Goal: Task Accomplishment & Management: Complete application form

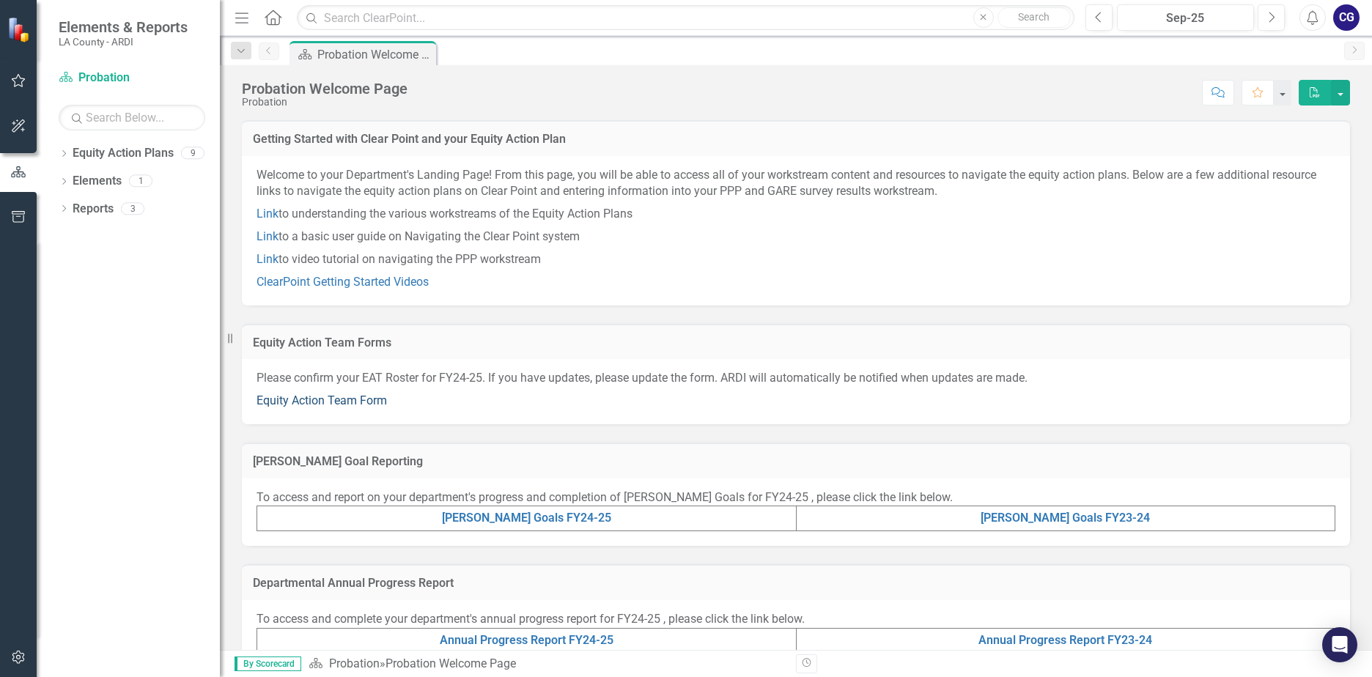
click at [301, 399] on link "Equity Action Team Form" at bounding box center [322, 401] width 130 height 14
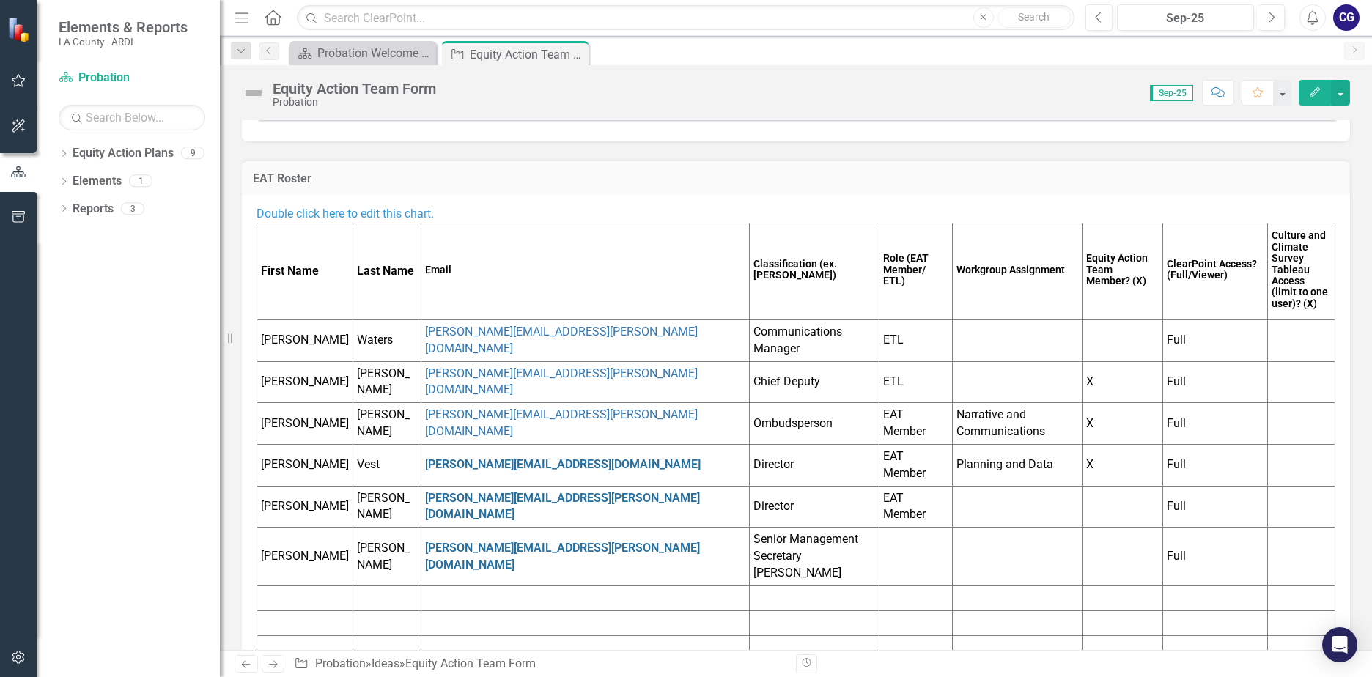
scroll to position [191, 0]
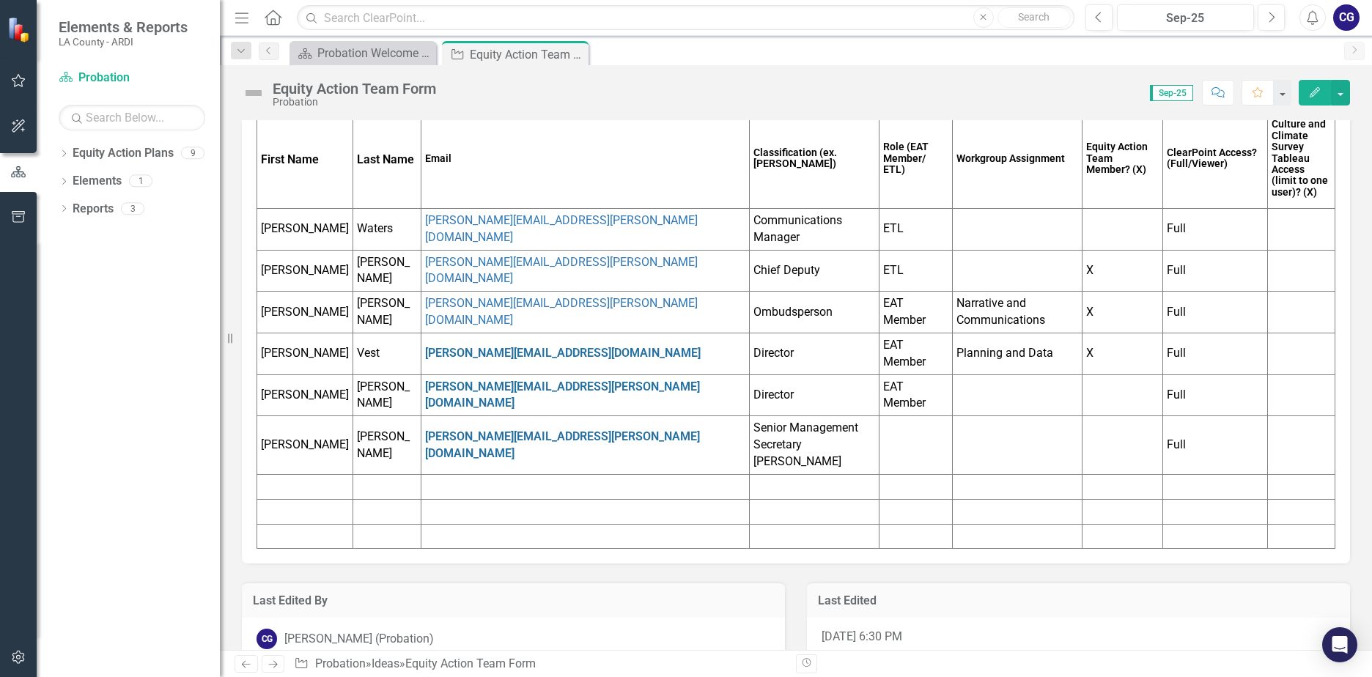
click at [282, 474] on td at bounding box center [305, 486] width 96 height 25
click at [289, 474] on td at bounding box center [305, 486] width 96 height 25
click at [282, 474] on td at bounding box center [305, 486] width 96 height 25
click at [1314, 96] on icon "button" at bounding box center [1315, 92] width 10 height 10
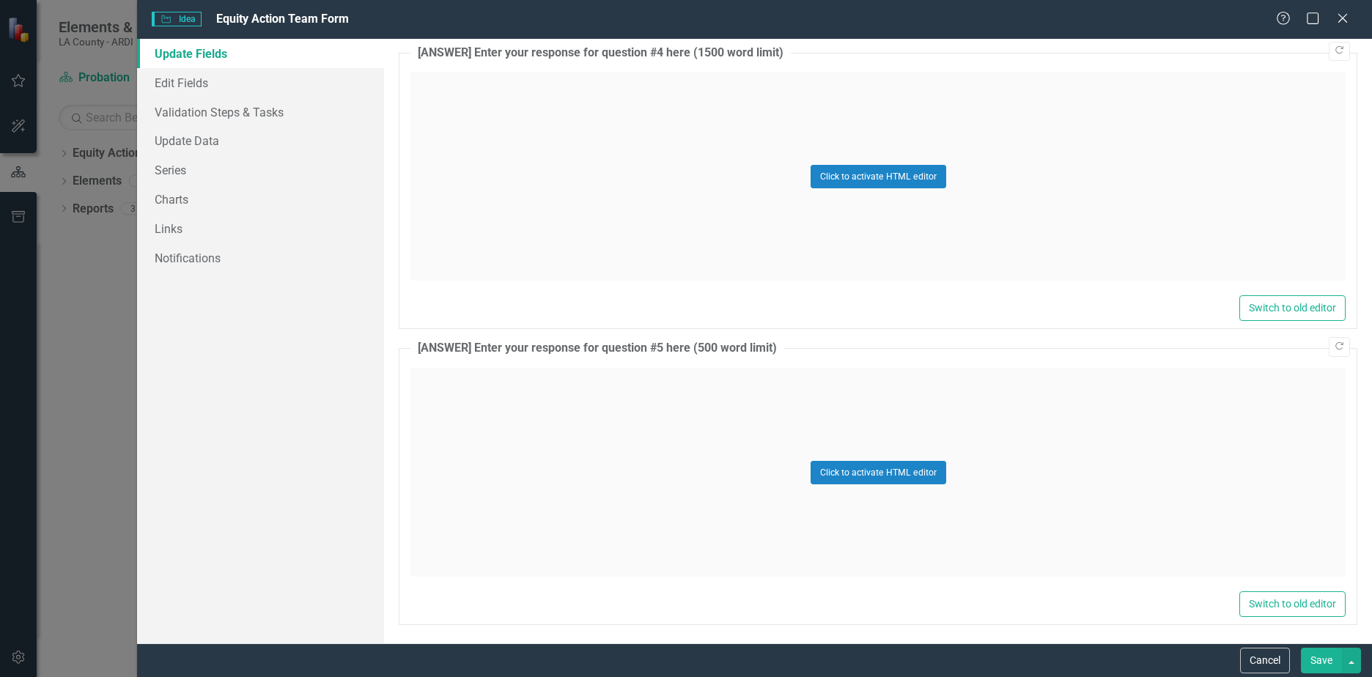
scroll to position [1424, 0]
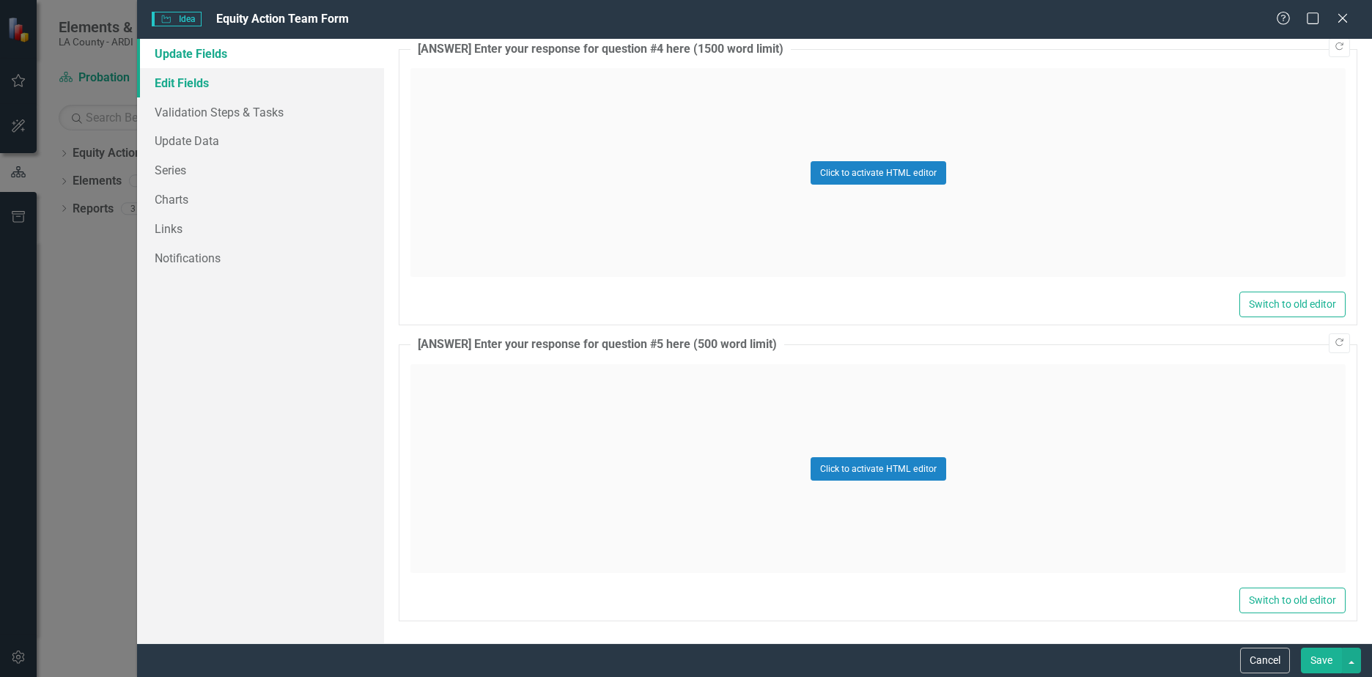
click at [191, 90] on link "Edit Fields" at bounding box center [260, 82] width 247 height 29
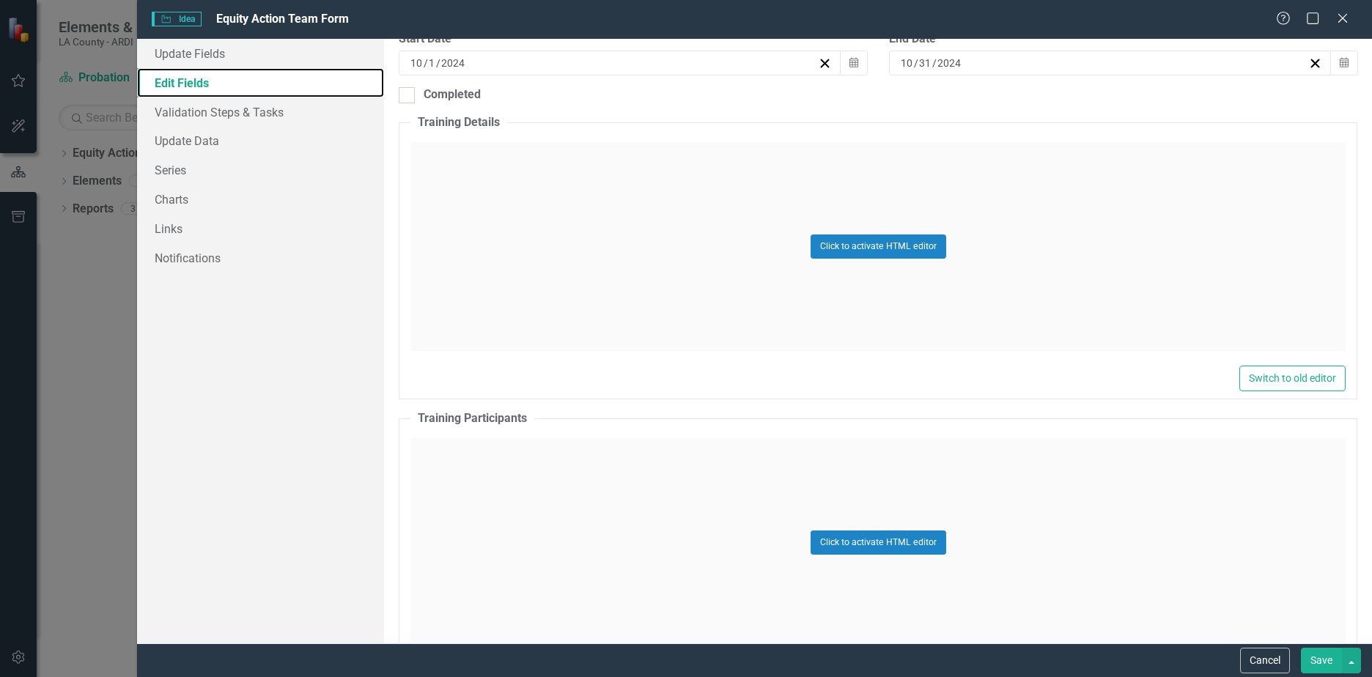
scroll to position [660, 0]
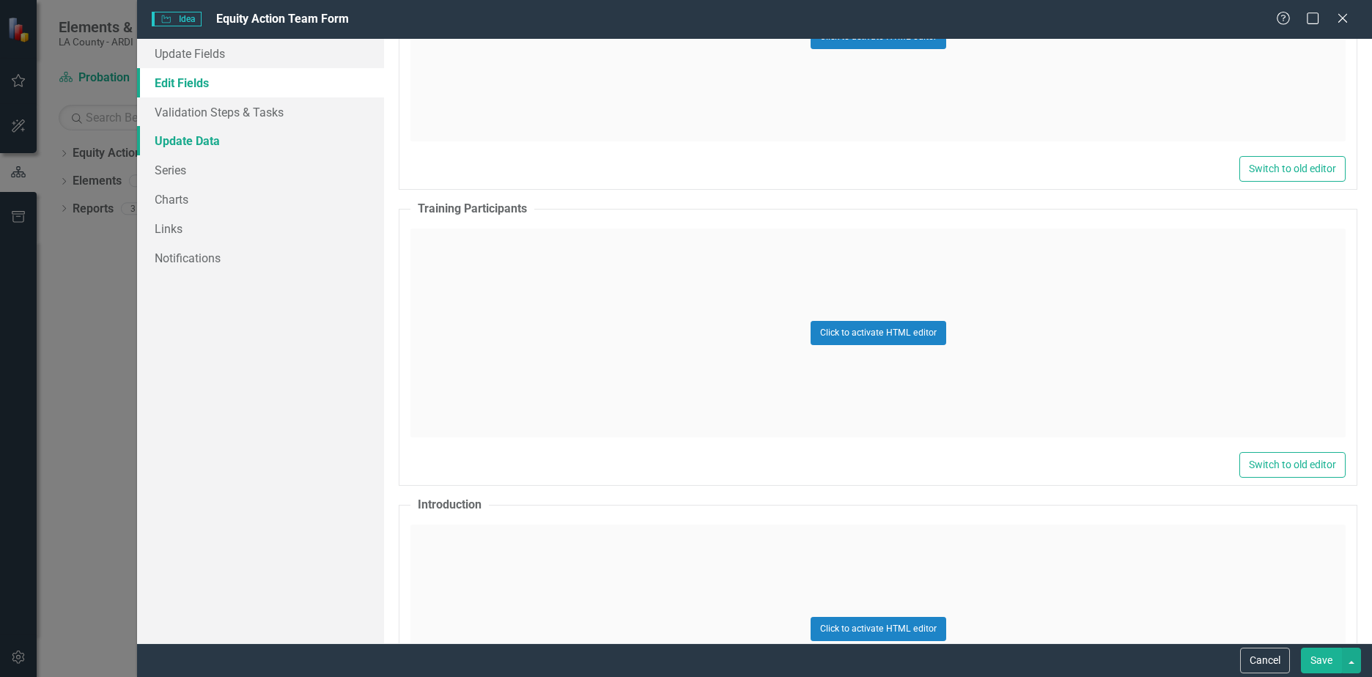
click at [191, 143] on link "Update Data" at bounding box center [260, 140] width 247 height 29
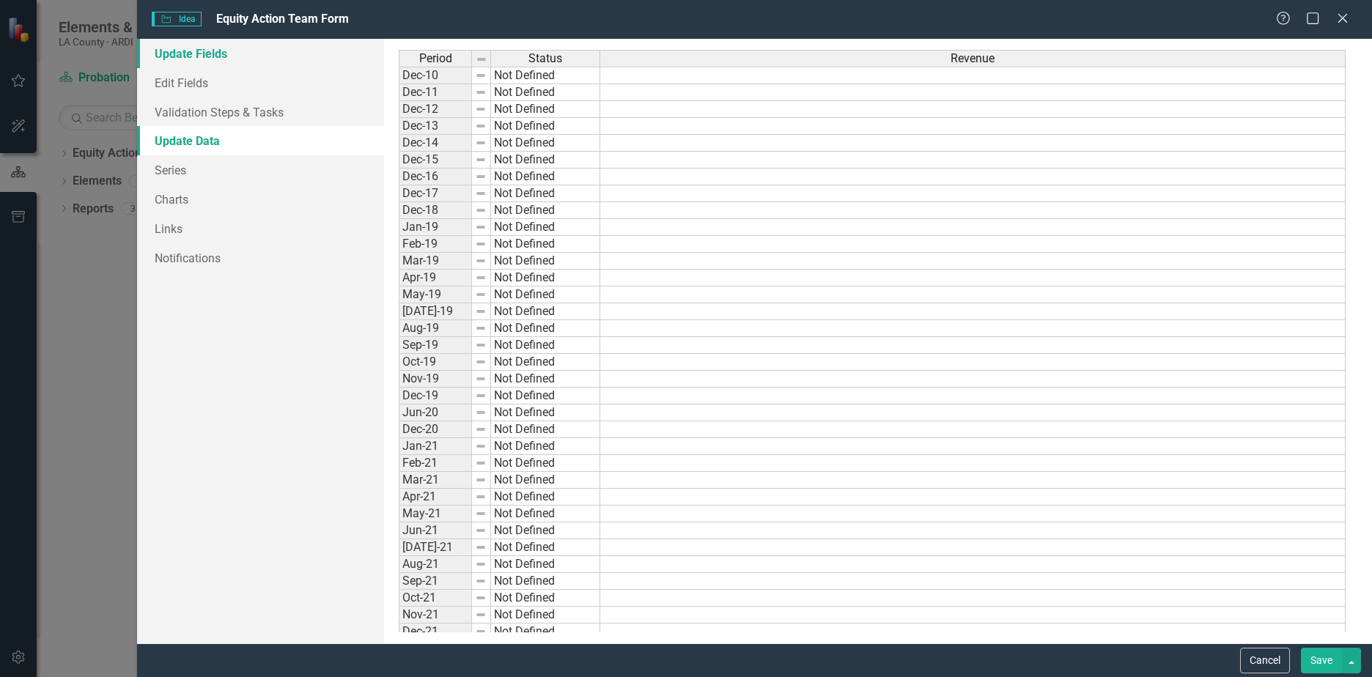
click at [204, 51] on link "Update Fields" at bounding box center [260, 53] width 247 height 29
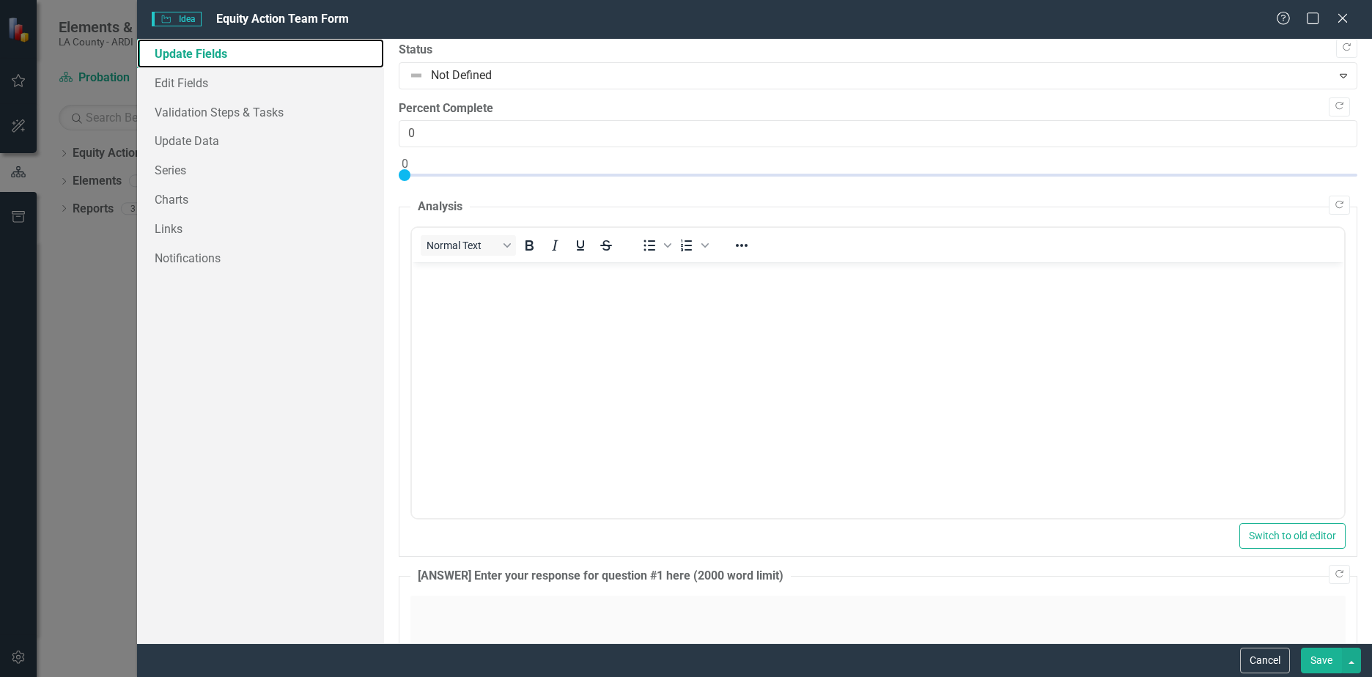
scroll to position [0, 0]
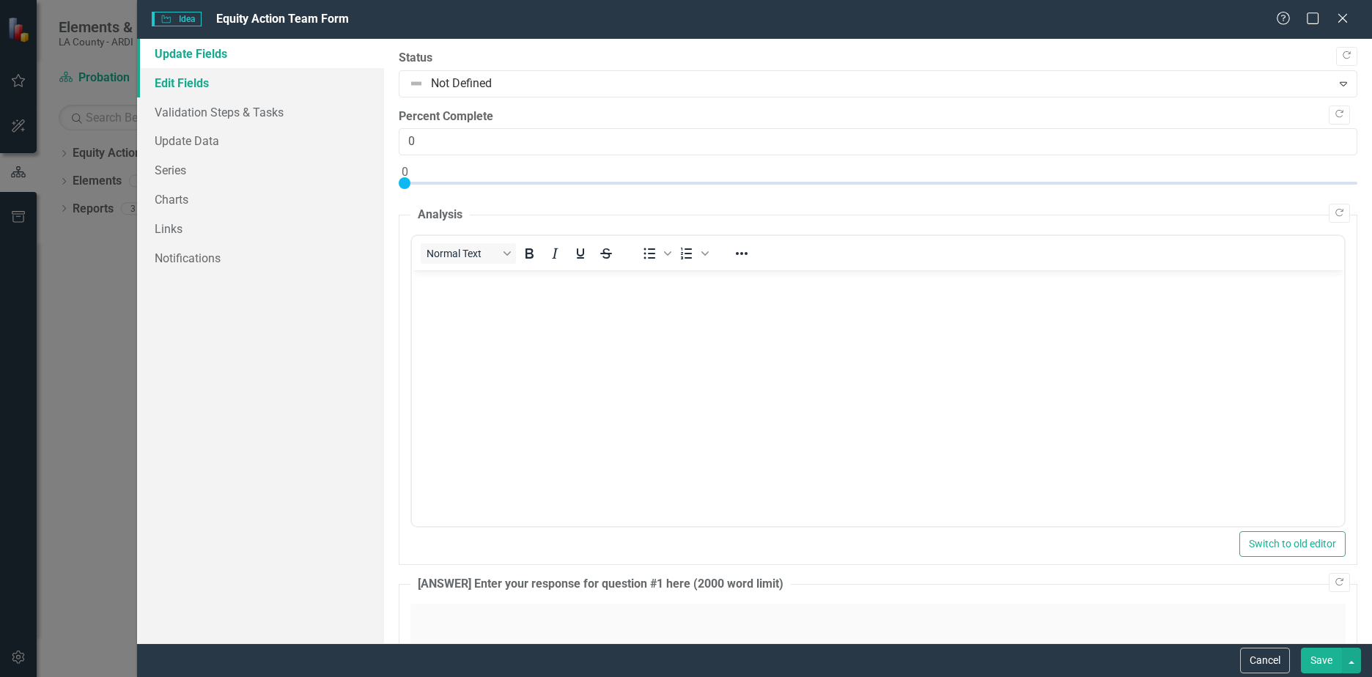
click at [191, 83] on link "Edit Fields" at bounding box center [260, 82] width 247 height 29
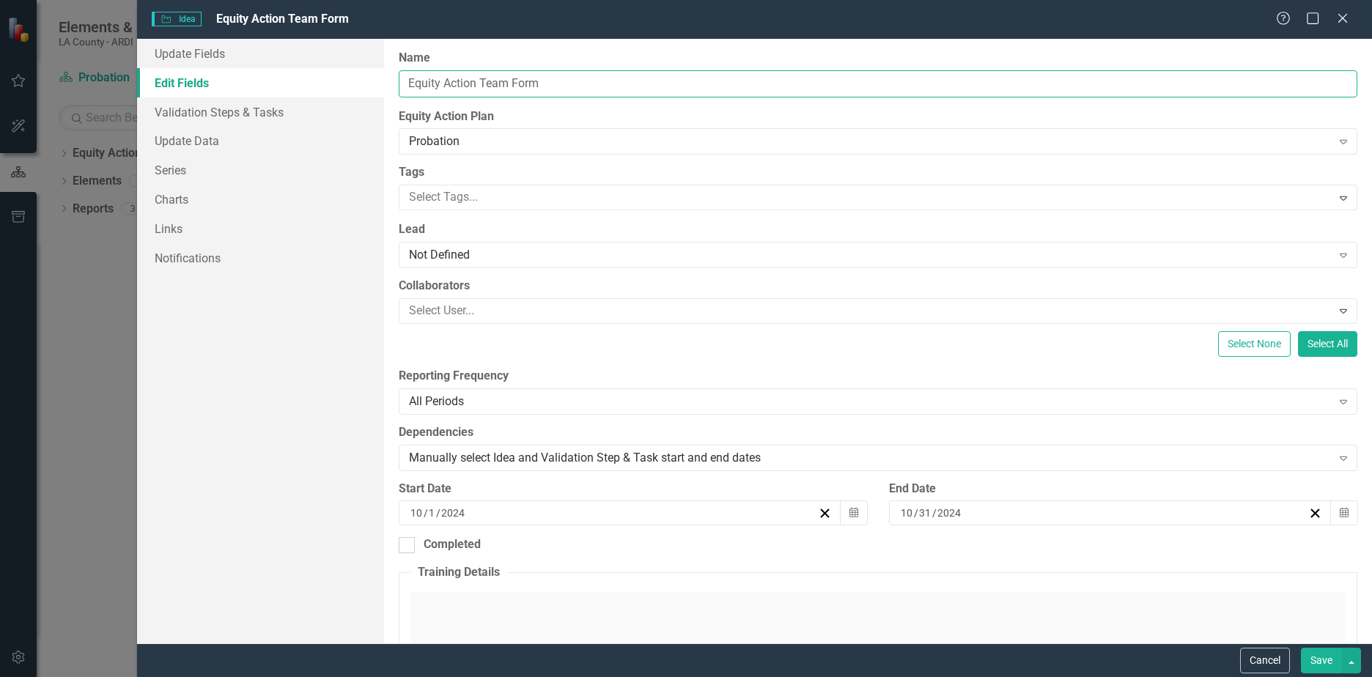
click at [523, 83] on input "Equity Action Team Form" at bounding box center [878, 83] width 959 height 27
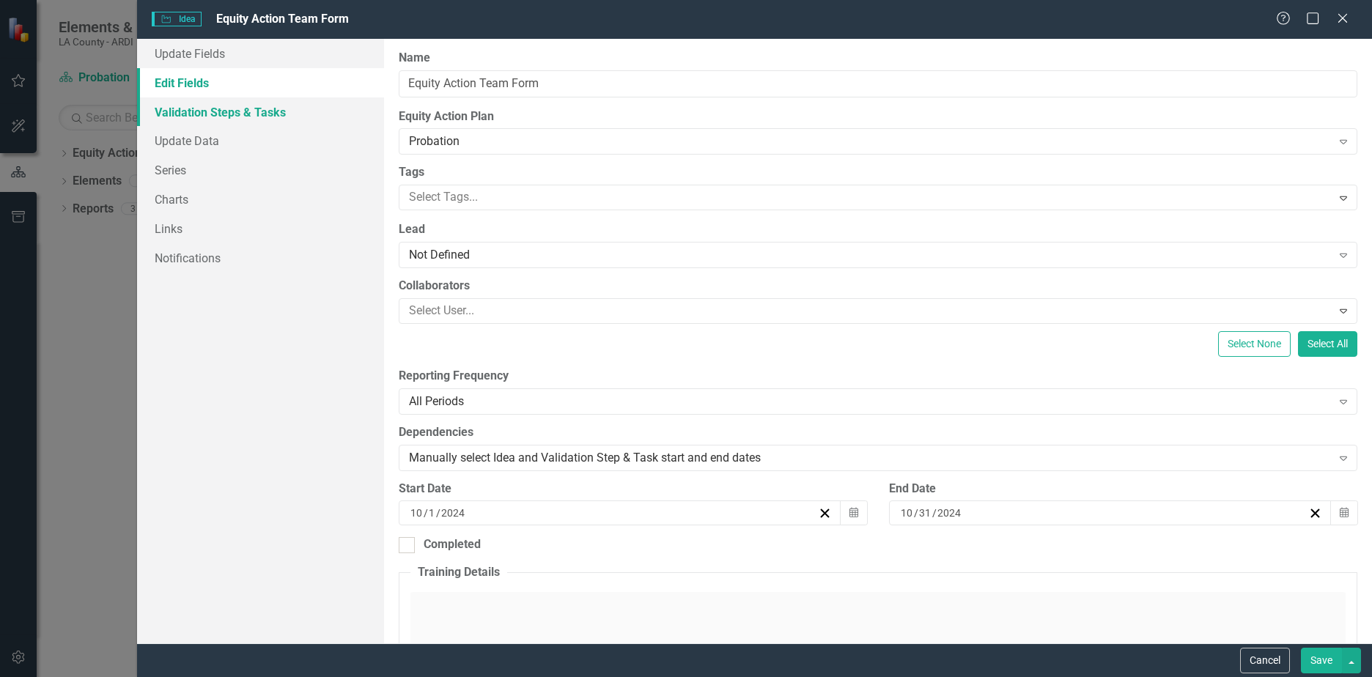
click at [196, 117] on link "Validation Steps & Tasks" at bounding box center [260, 111] width 247 height 29
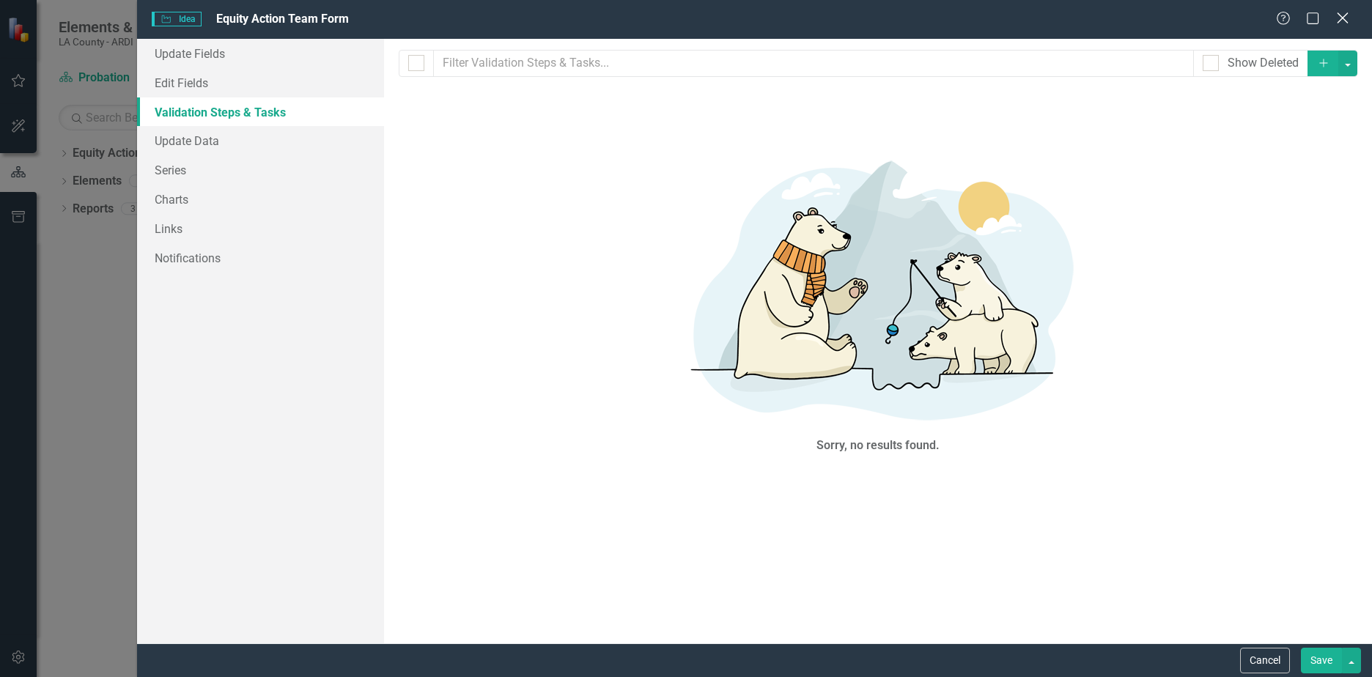
click at [1343, 18] on icon at bounding box center [1342, 17] width 11 height 11
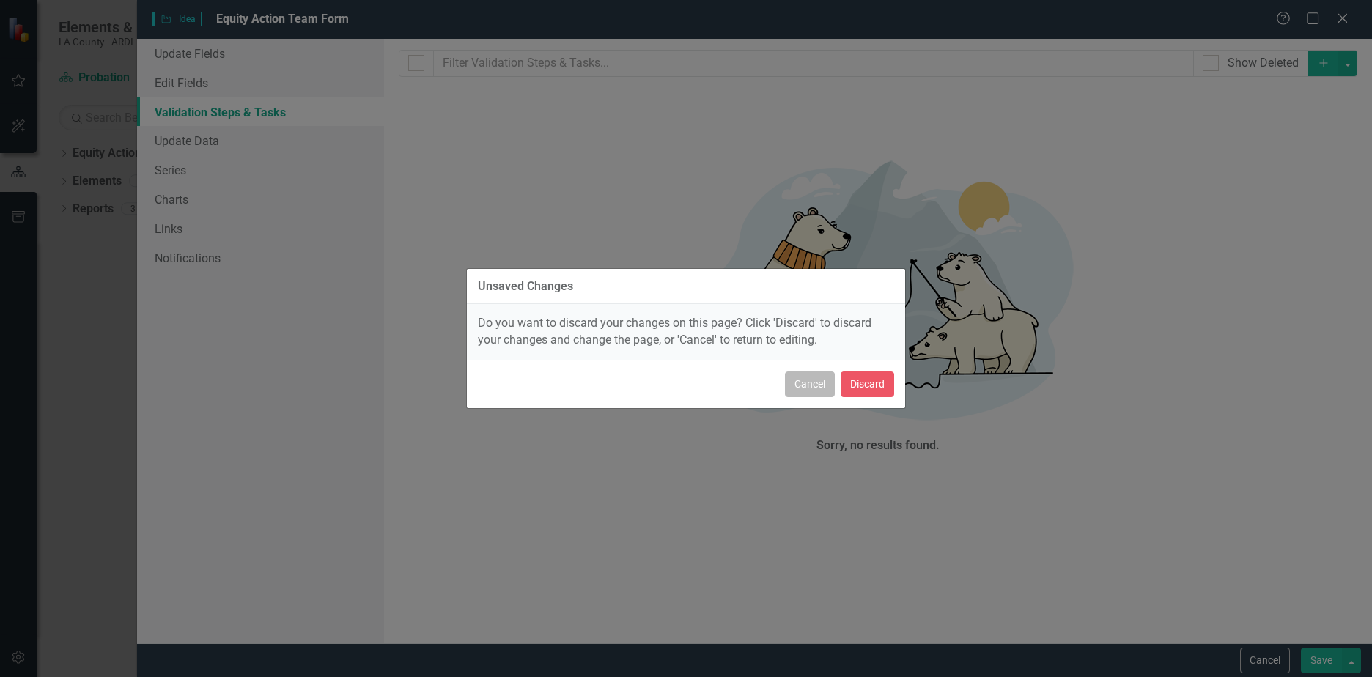
click at [822, 388] on button "Cancel" at bounding box center [810, 385] width 50 height 26
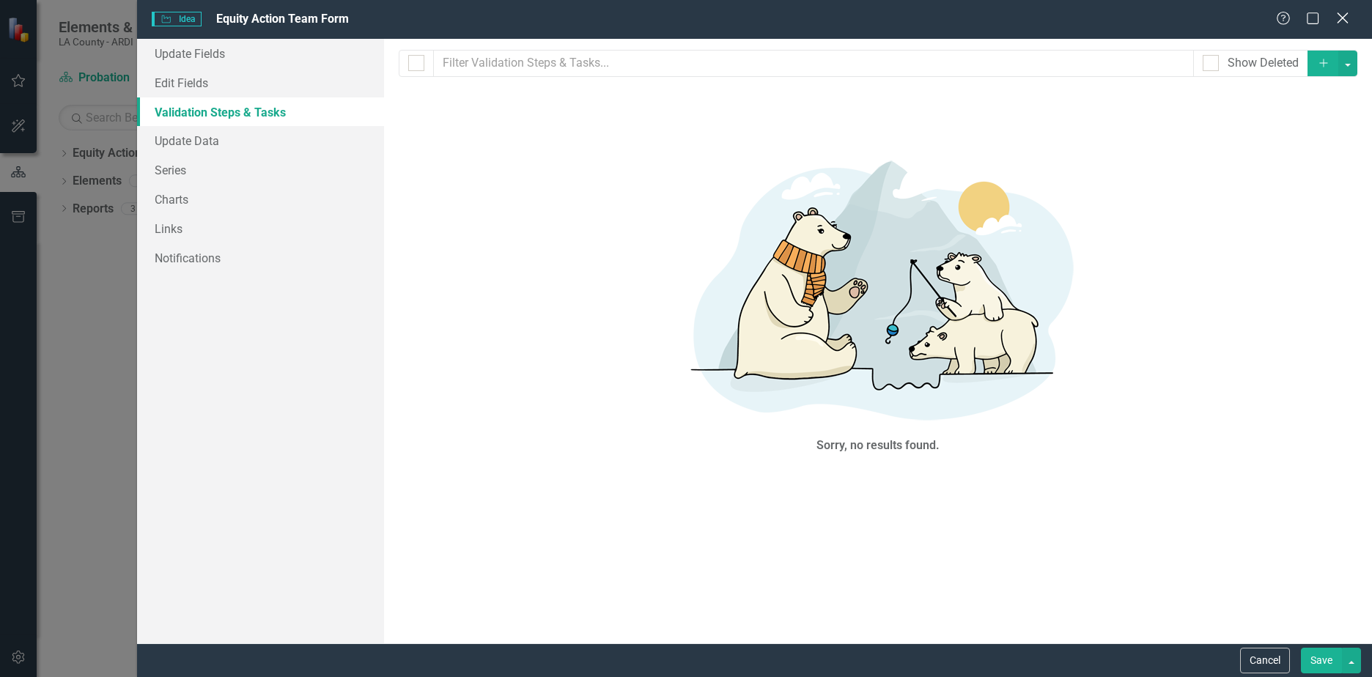
click at [1344, 22] on icon "Close" at bounding box center [1342, 18] width 18 height 14
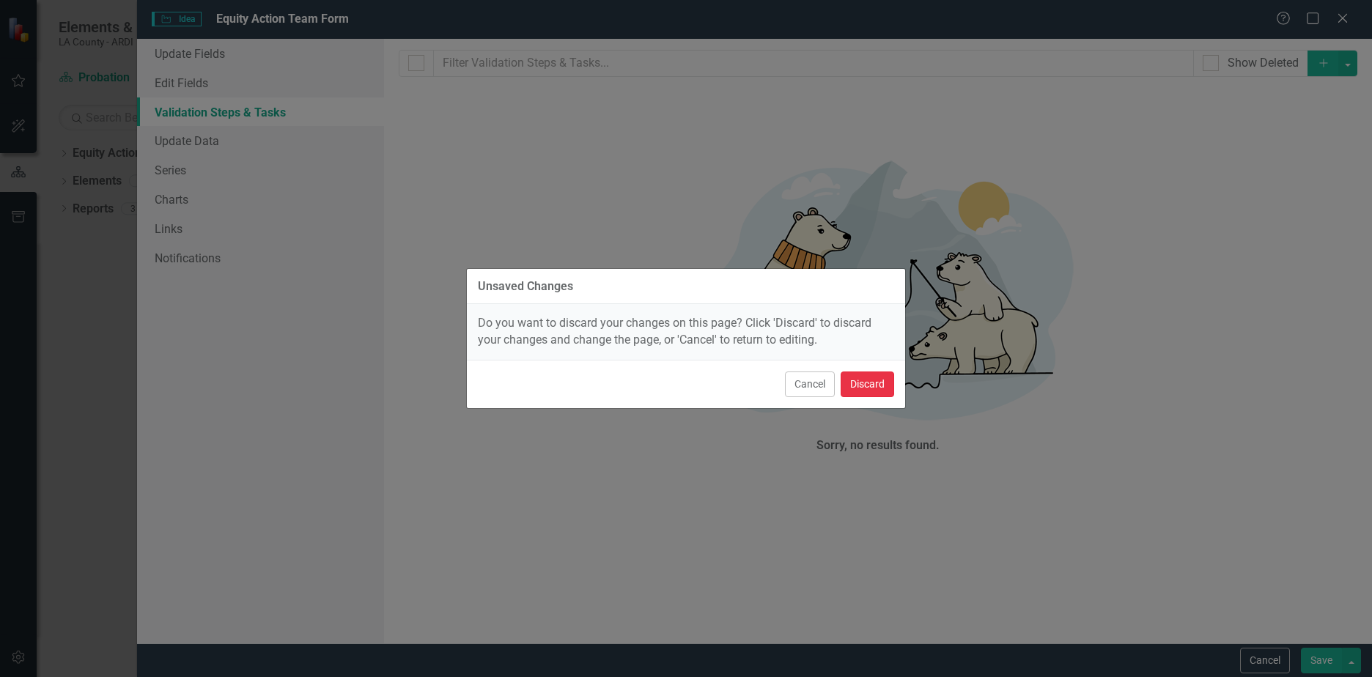
click at [858, 386] on button "Discard" at bounding box center [868, 385] width 54 height 26
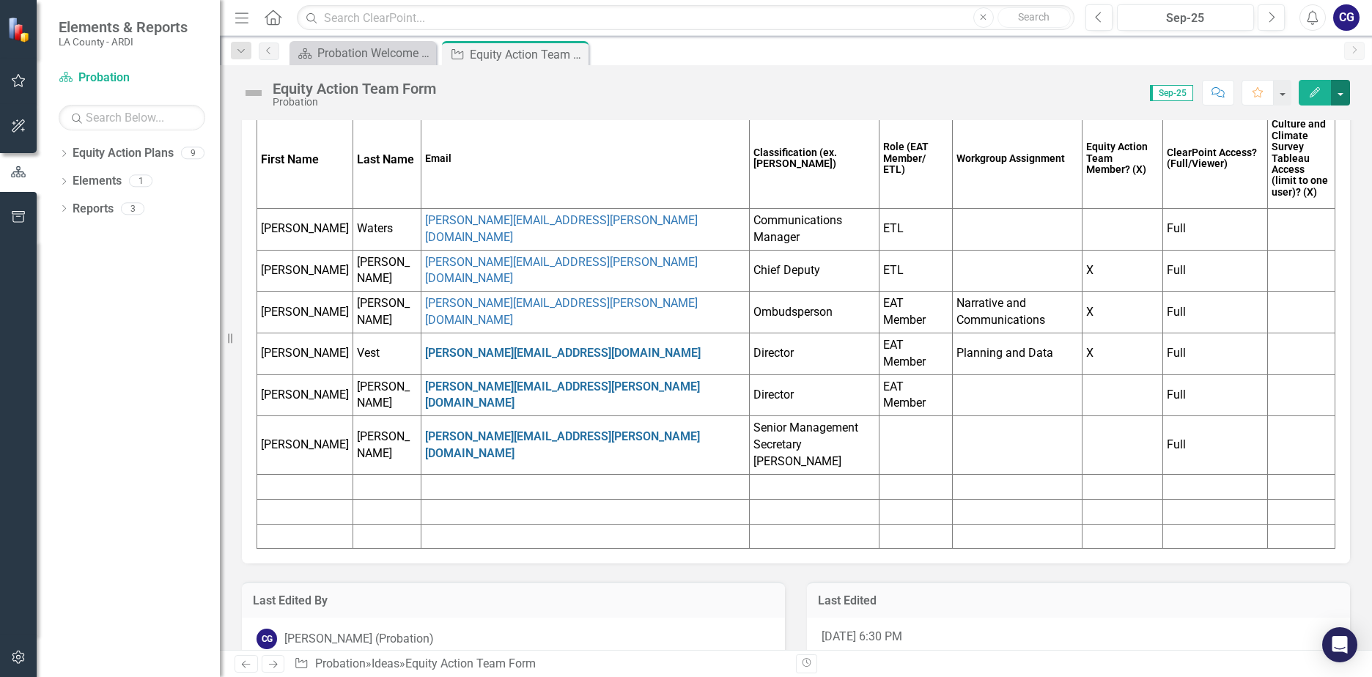
click at [1339, 95] on button "button" at bounding box center [1340, 93] width 19 height 26
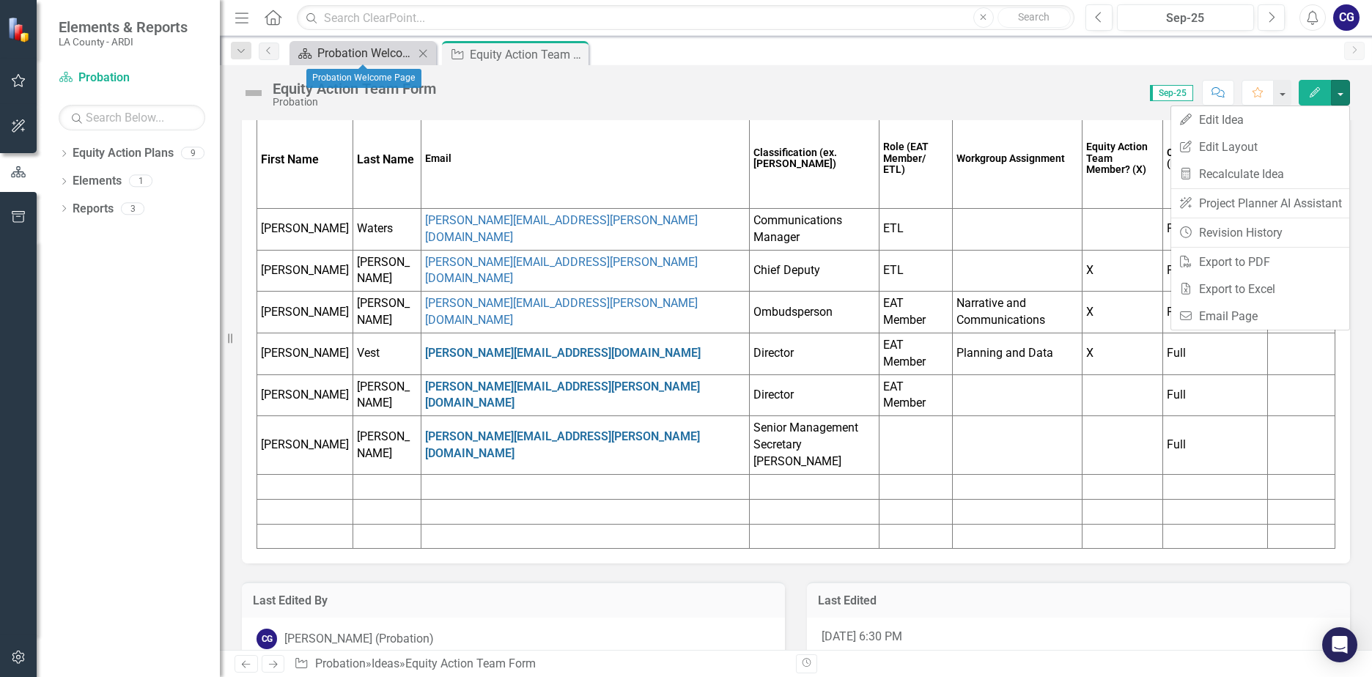
click at [338, 51] on div "Probation Welcome Page" at bounding box center [365, 53] width 97 height 18
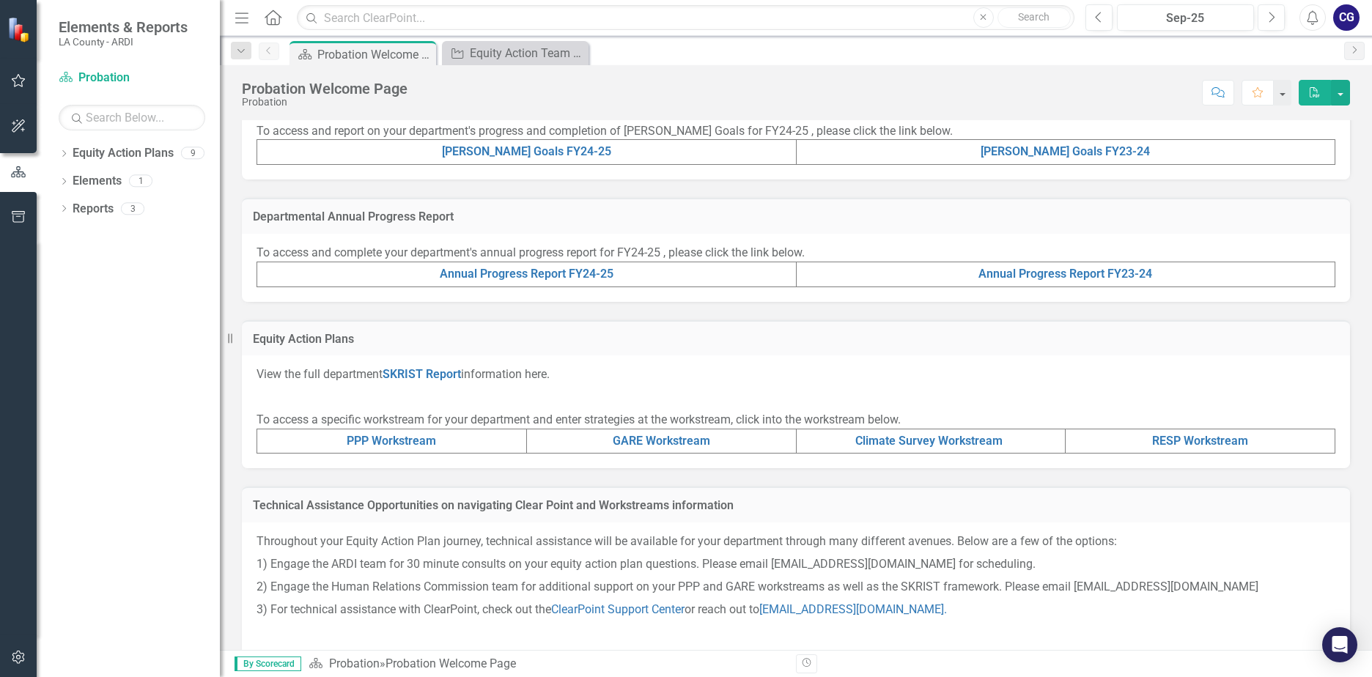
scroll to position [386, 0]
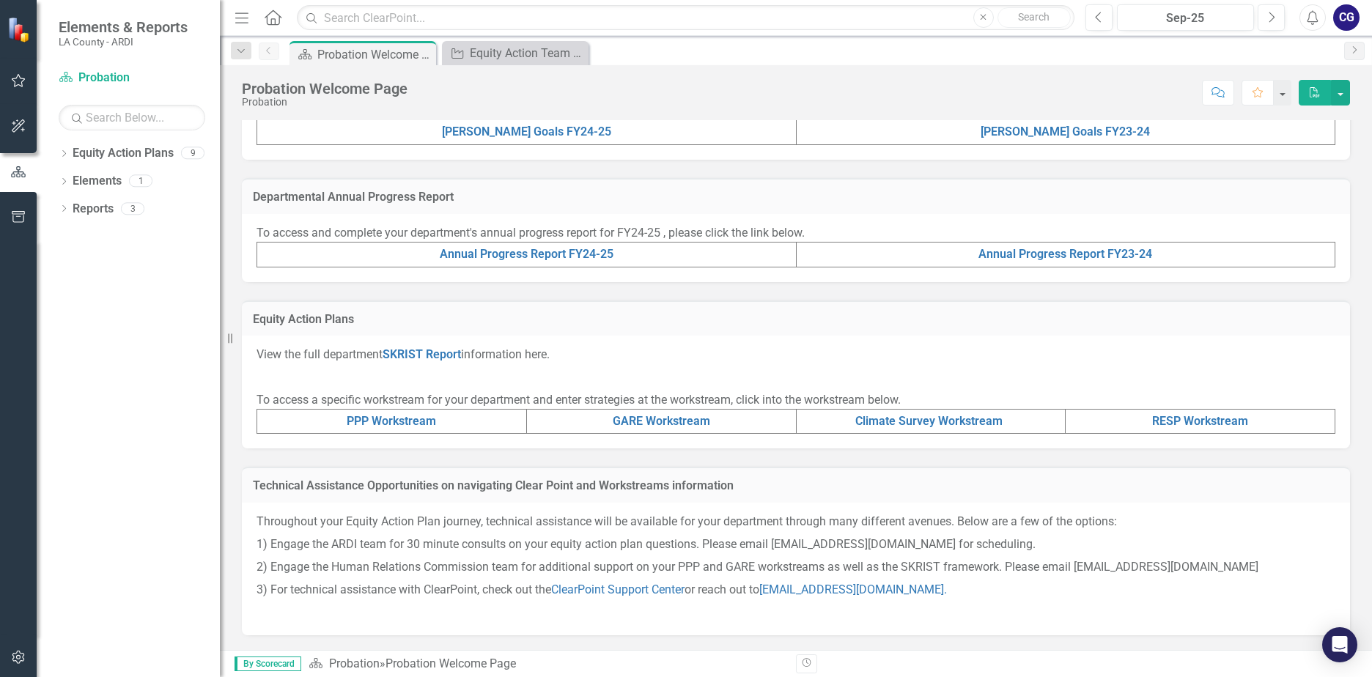
click at [27, 134] on button "button" at bounding box center [18, 126] width 33 height 31
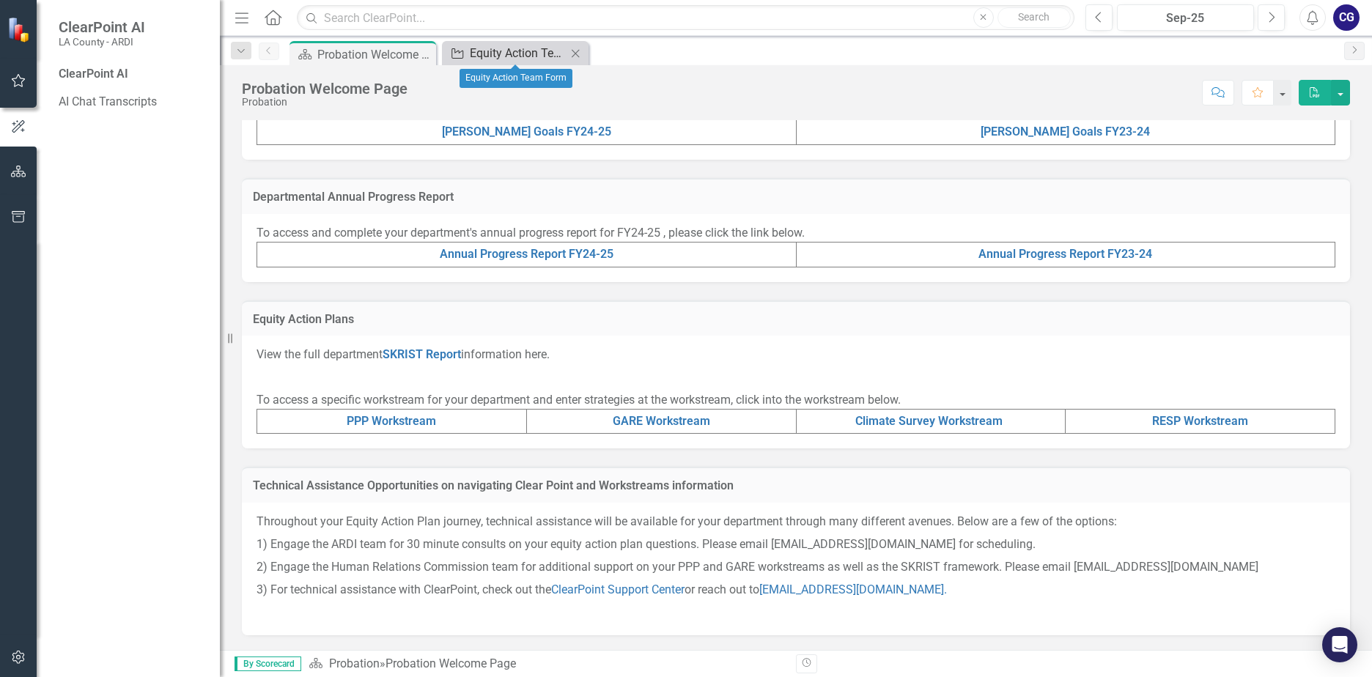
click at [488, 54] on div "Equity Action Team Form" at bounding box center [518, 53] width 97 height 18
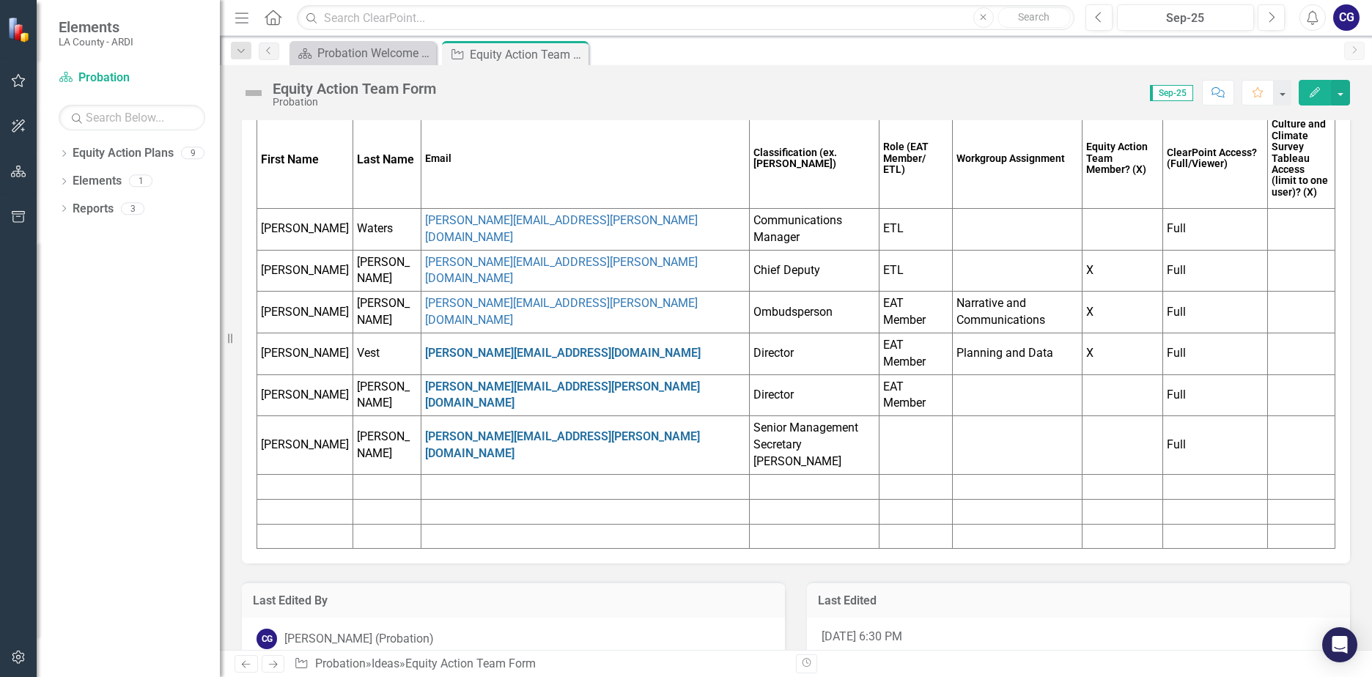
scroll to position [45, 0]
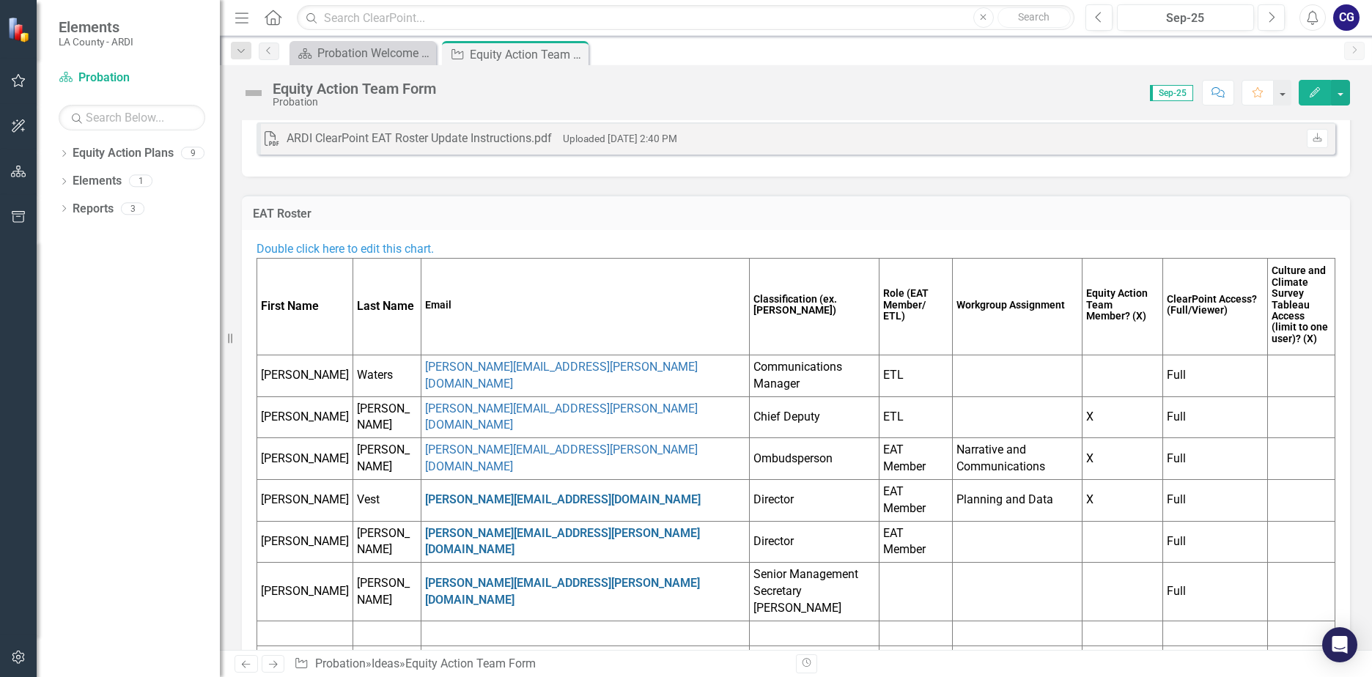
click at [334, 251] on span "Double click here to edit this chart." at bounding box center [345, 249] width 177 height 14
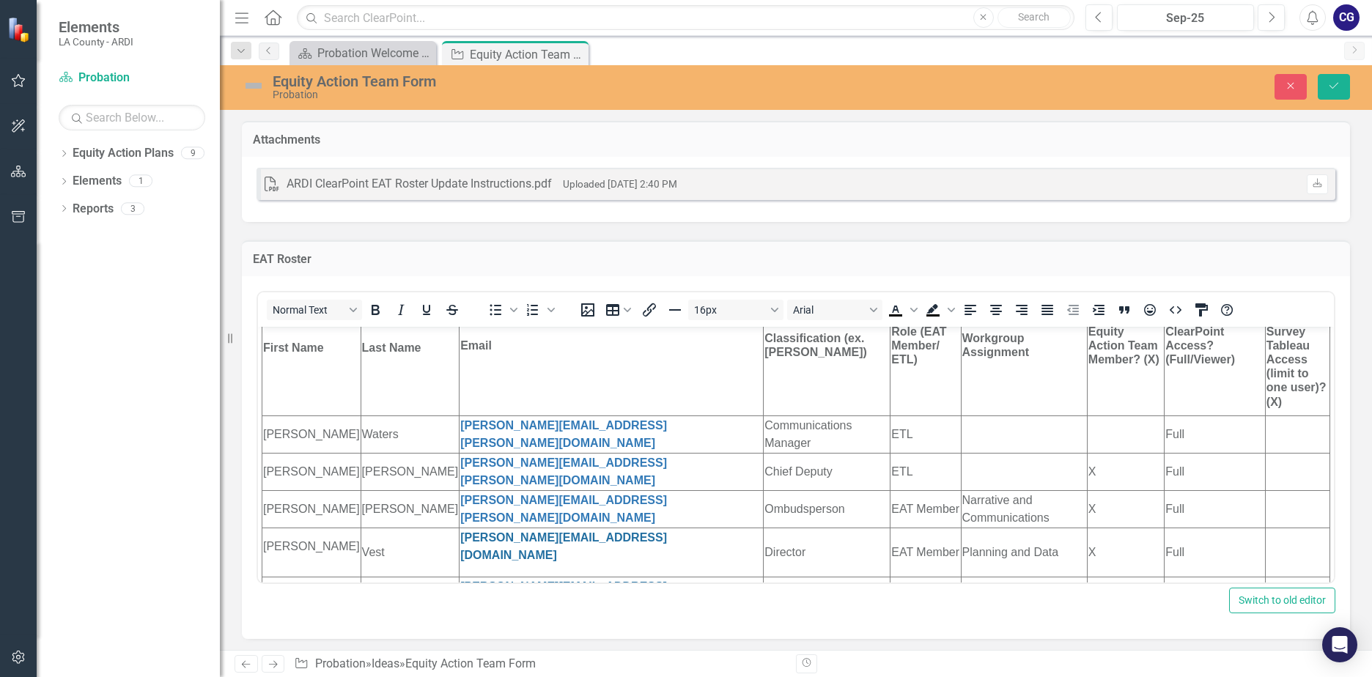
scroll to position [194, 0]
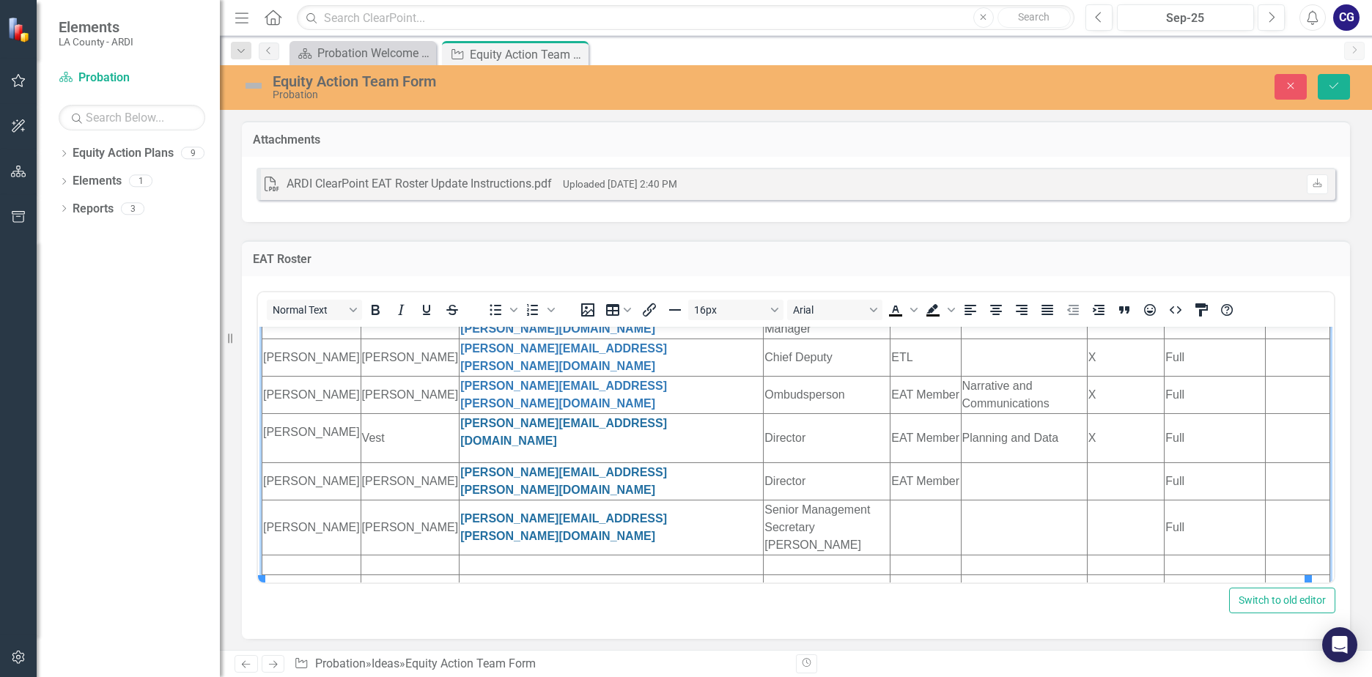
click at [278, 554] on td "Rich Text Area. Press ALT-0 for help." at bounding box center [311, 564] width 99 height 20
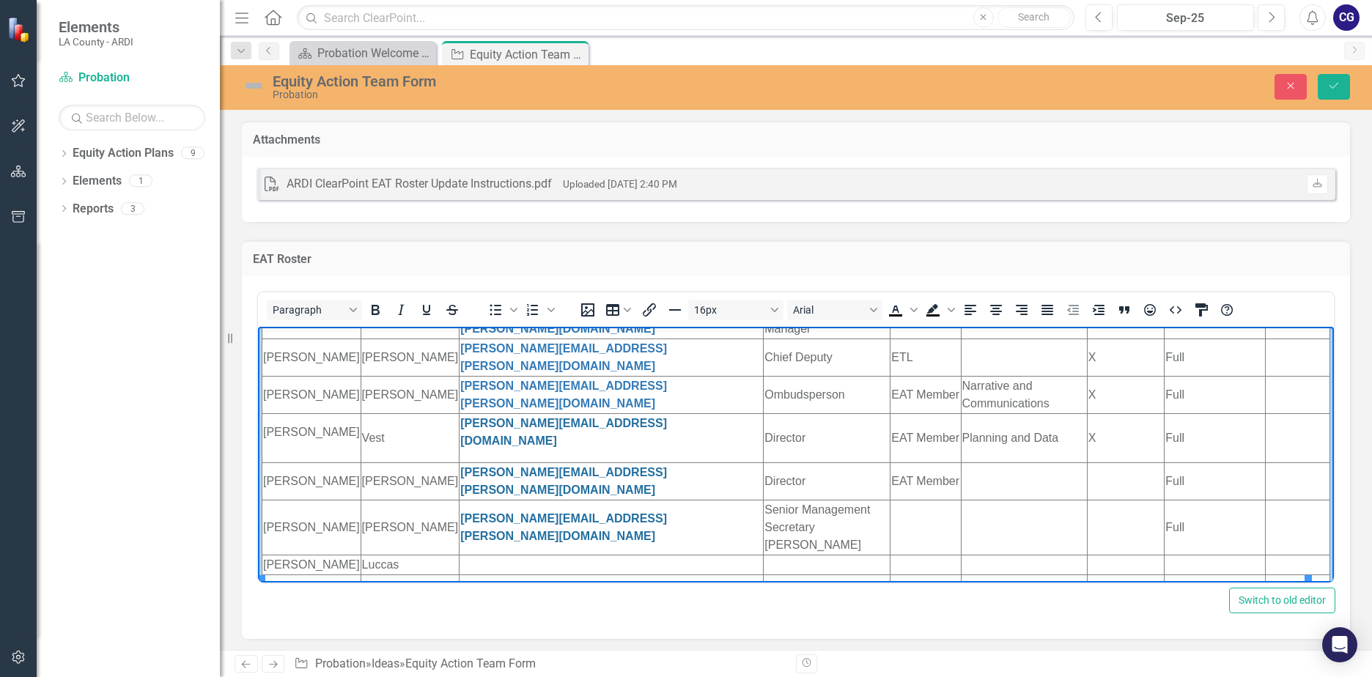
click at [460, 554] on td "Rich Text Area. Press ALT-0 for help." at bounding box center [612, 564] width 304 height 20
click at [460, 554] on td "[PERSON_NAME][EMAIL_ADDRESS][DOMAIN_NAME]" at bounding box center [612, 564] width 304 height 20
click at [767, 554] on td "Rich Text Area. Press ALT-0 for help." at bounding box center [827, 564] width 127 height 20
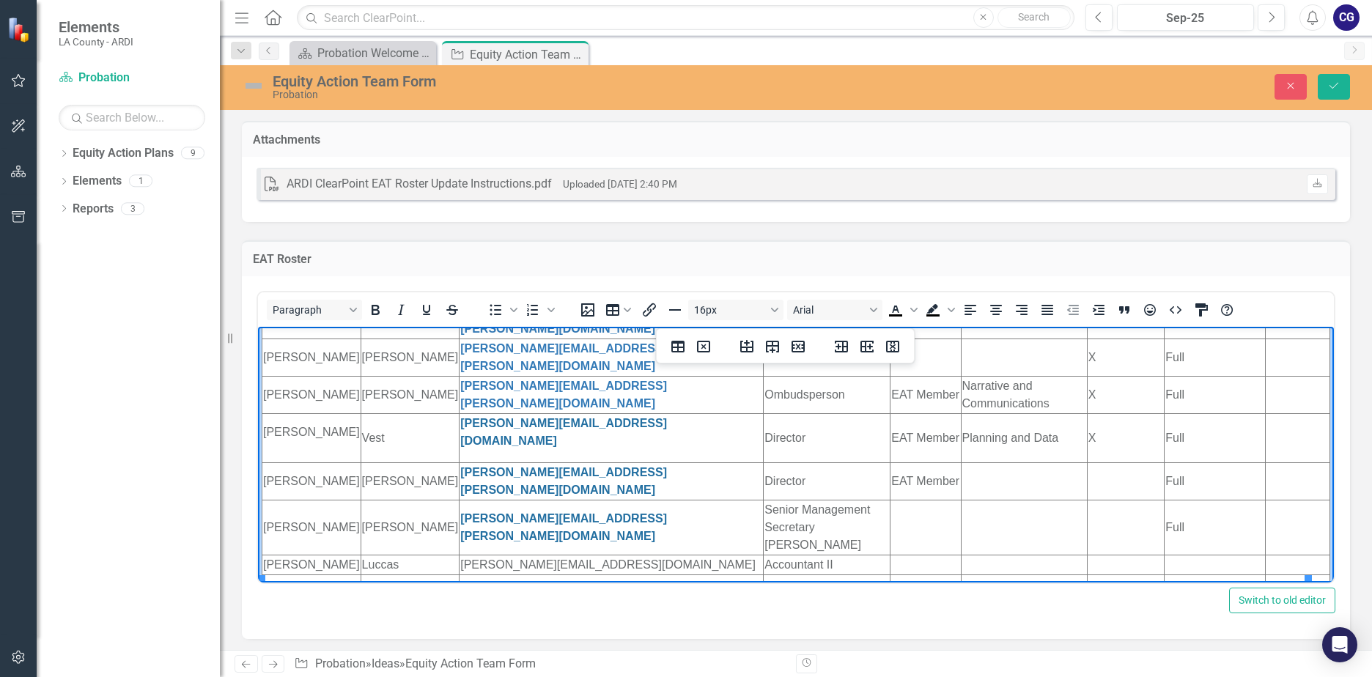
click at [891, 554] on td "Rich Text Area. Press ALT-0 for help." at bounding box center [926, 564] width 70 height 20
click at [273, 574] on td "Rich Text Area. Press ALT-0 for help." at bounding box center [311, 584] width 99 height 20
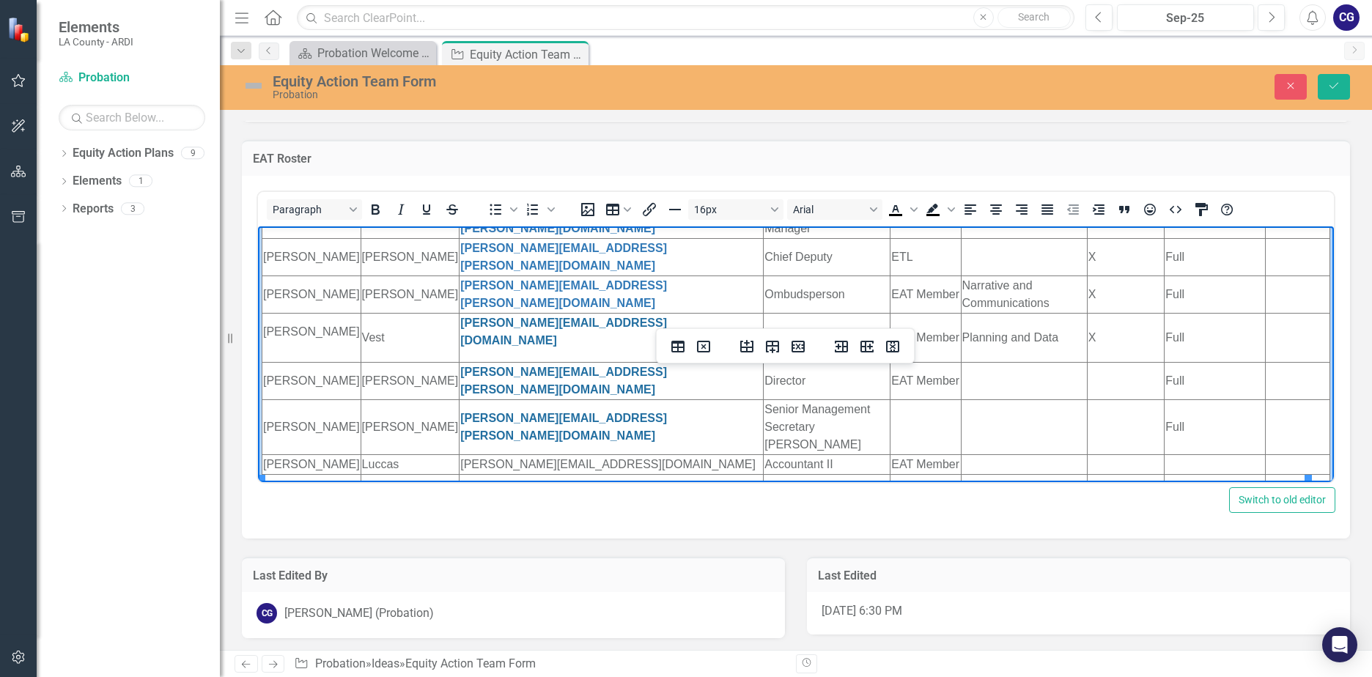
scroll to position [103, 0]
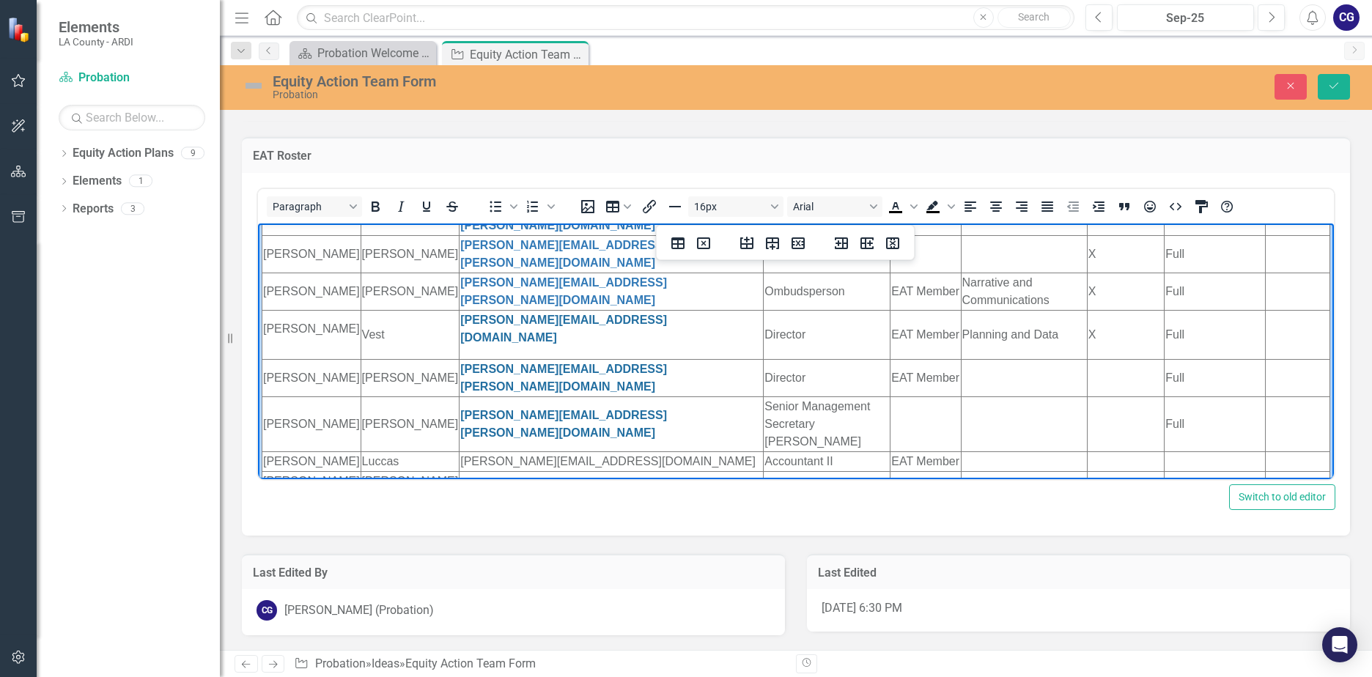
click at [460, 471] on td "Rich Text Area. Press ALT-0 for help." at bounding box center [612, 481] width 304 height 20
click at [397, 454] on html "Double click here to edit this chart. First Name Last Name Email Classification…" at bounding box center [796, 280] width 1076 height 503
click at [460, 471] on td "[PERSON_NAME][EMAIL_ADDRESS][PERSON_NAME][DOMAIN_NAME]" at bounding box center [612, 489] width 304 height 37
click at [469, 471] on td "[PERSON_NAME][EMAIL_ADDRESS][PERSON_NAME][DOMAIN_NAME]" at bounding box center [612, 489] width 304 height 37
click at [764, 471] on td "Rich Text Area. Press ALT-0 for help." at bounding box center [827, 489] width 127 height 37
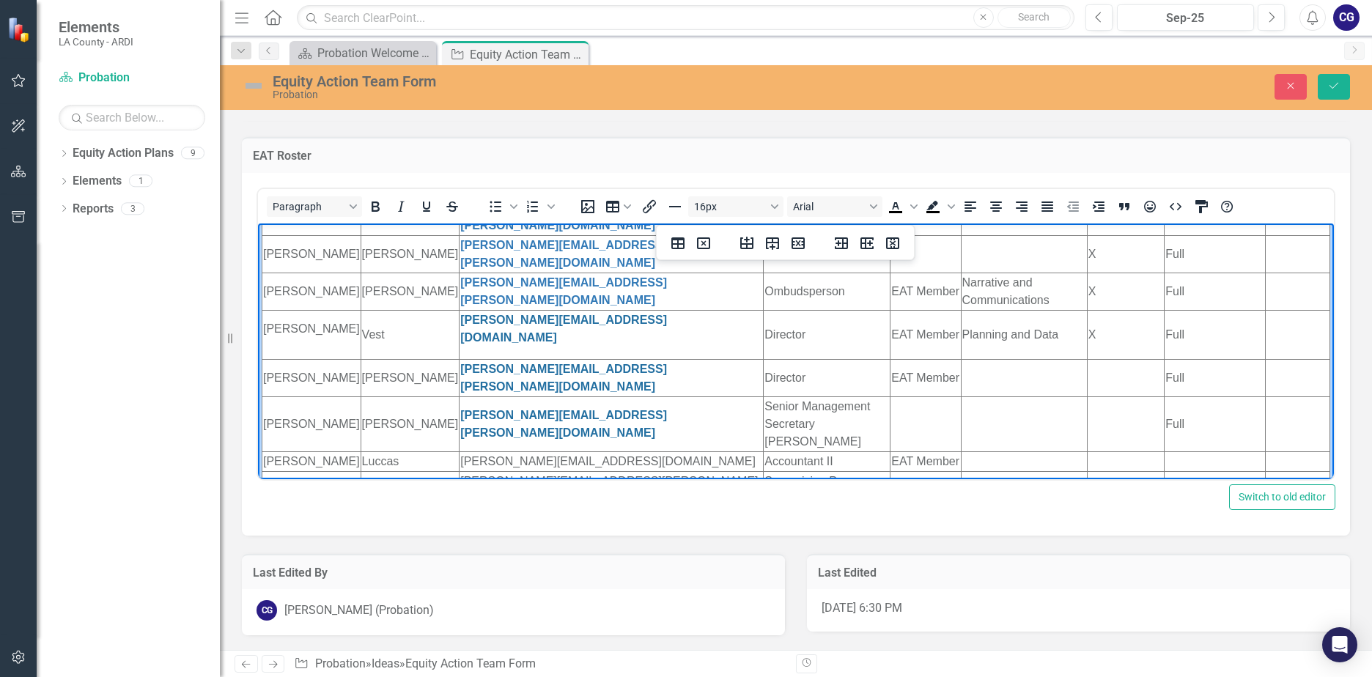
click at [891, 471] on td "Rich Text Area. Press ALT-0 for help." at bounding box center [926, 489] width 70 height 37
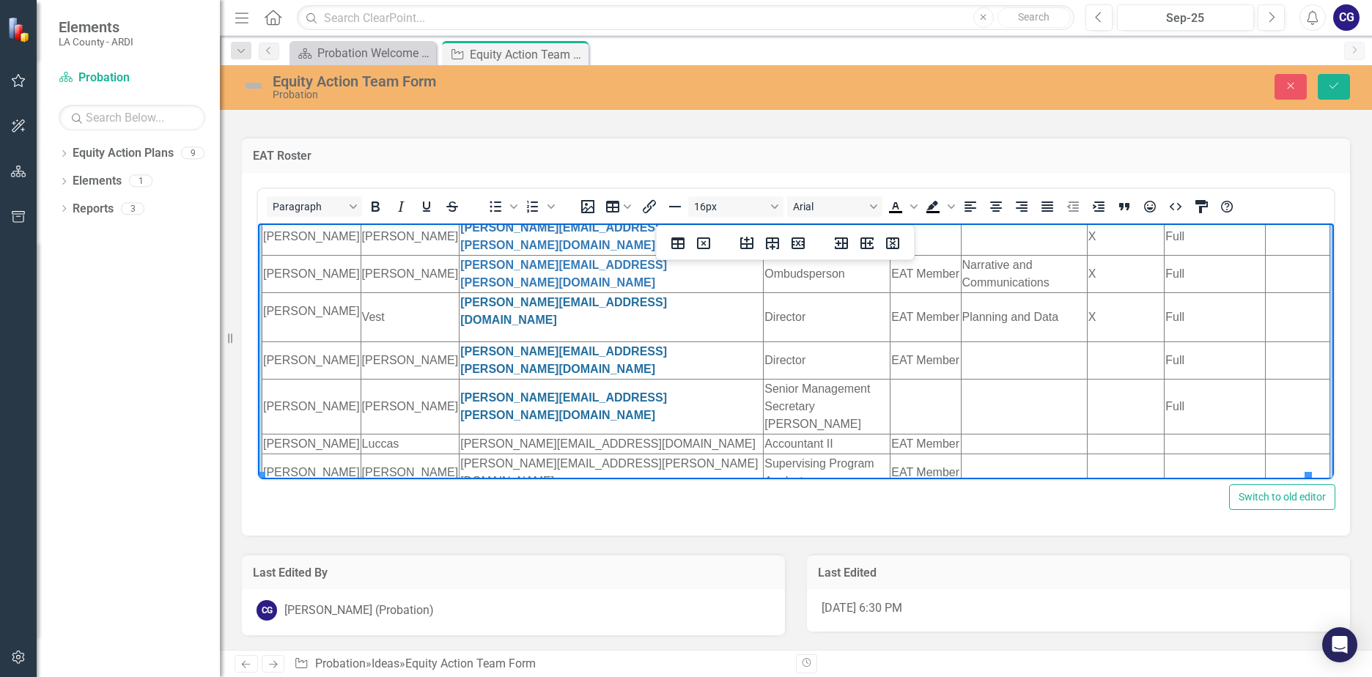
click at [302, 490] on td "Rich Text Area. Press ALT-0 for help." at bounding box center [311, 500] width 99 height 20
click at [460, 490] on td "Rich Text Area. Press ALT-0 for help." at bounding box center [612, 500] width 304 height 20
click at [394, 467] on html "Double click here to edit this chart. First Name Last Name Email Classification…" at bounding box center [796, 272] width 1076 height 520
drag, startPoint x: 399, startPoint y: 465, endPoint x: 816, endPoint y: 752, distance: 506.5
click at [460, 490] on td "[EMAIL_ADDRESS][PERSON_NAME][DOMAIN_NAME]" at bounding box center [612, 500] width 304 height 20
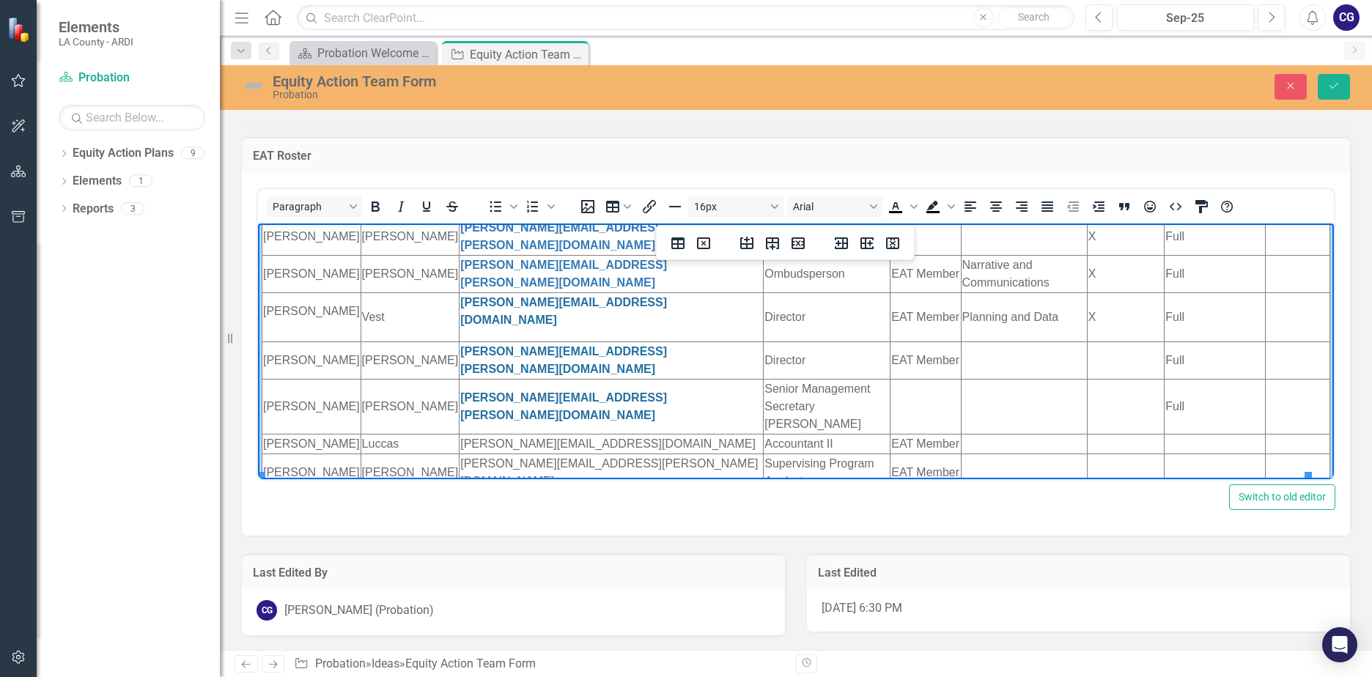
click at [460, 490] on td "[EMAIL_ADDRESS][PERSON_NAME][DOMAIN_NAME]" at bounding box center [612, 500] width 304 height 20
click at [764, 490] on td "Rich Text Area. Press ALT-0 for help." at bounding box center [827, 500] width 127 height 20
drag, startPoint x: 793, startPoint y: 424, endPoint x: 787, endPoint y: 441, distance: 17.2
click at [787, 453] on td "Supervising Program Analyst" at bounding box center [827, 471] width 127 height 37
copy td "Program Analyst"
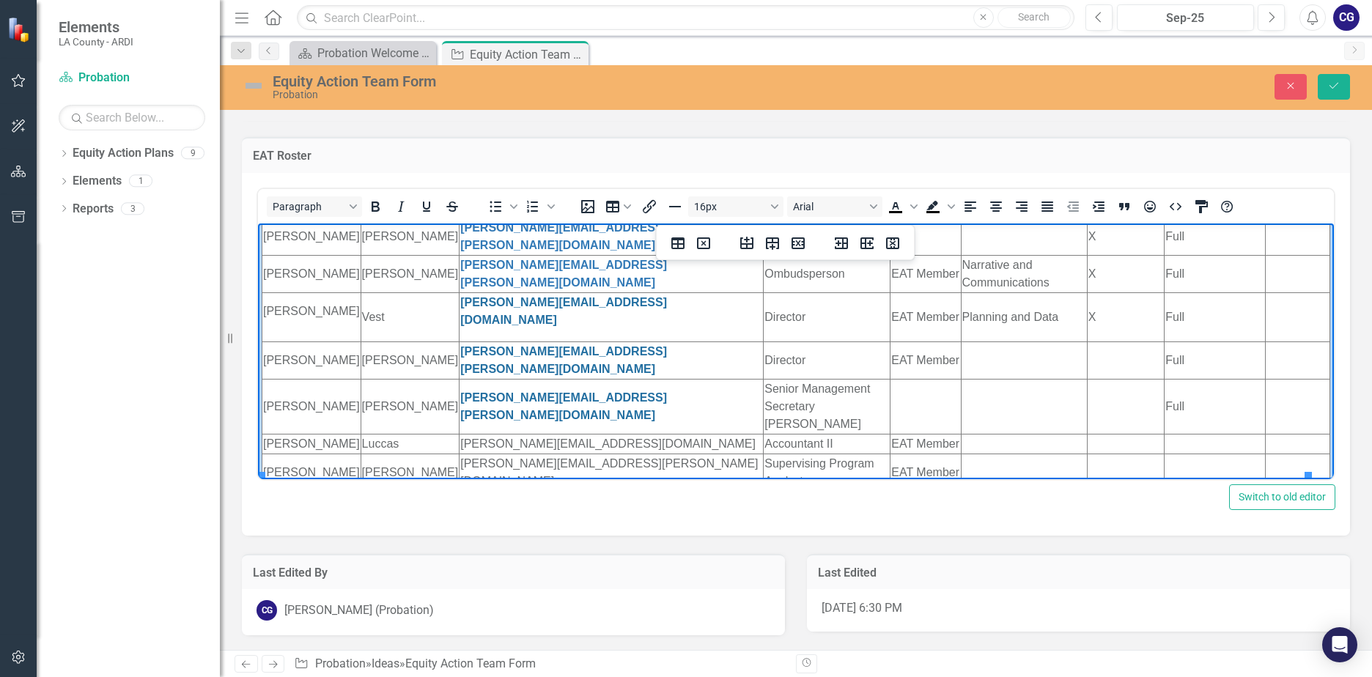
click at [764, 490] on td "Rich Text Area. Press ALT-0 for help." at bounding box center [827, 500] width 127 height 20
click at [891, 490] on td "Rich Text Area. Press ALT-0 for help." at bounding box center [926, 500] width 70 height 20
click at [1270, 490] on td "Rich Text Area. Press ALT-0 for help." at bounding box center [1297, 500] width 65 height 20
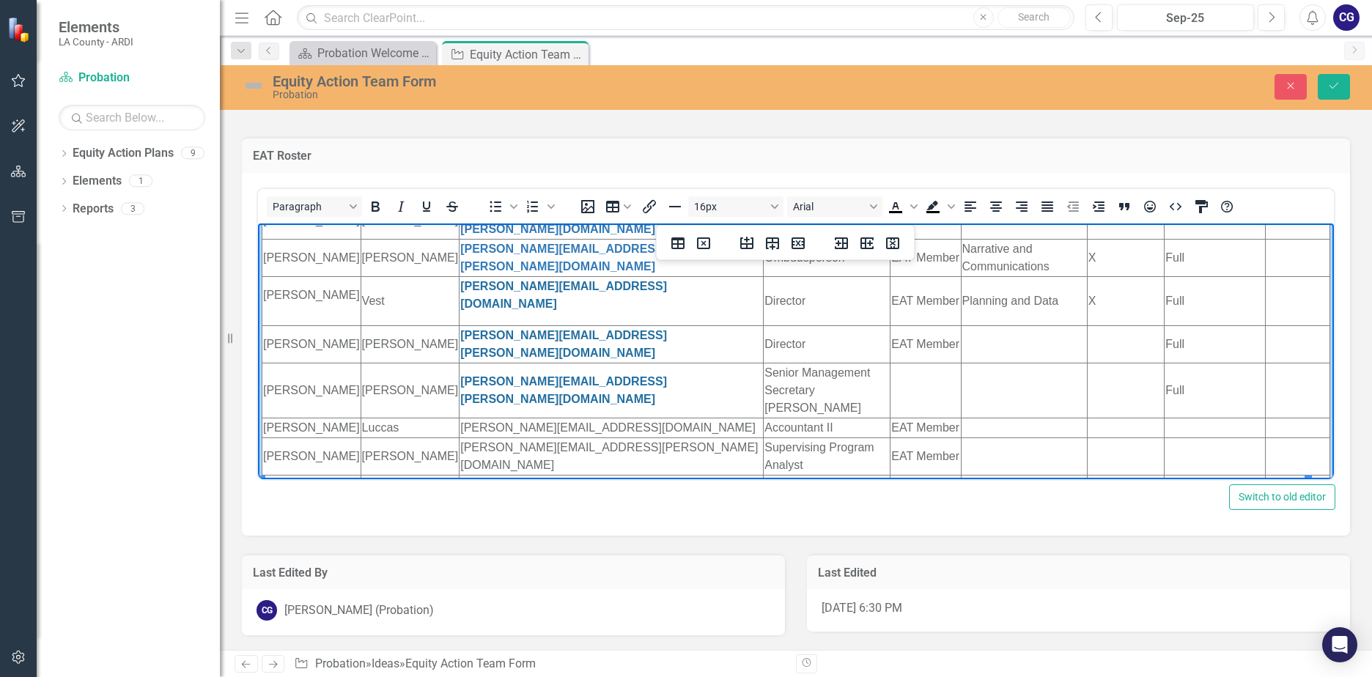
scroll to position [231, 0]
click at [281, 490] on td "Rich Text Area. Press ALT-0 for help." at bounding box center [311, 500] width 99 height 20
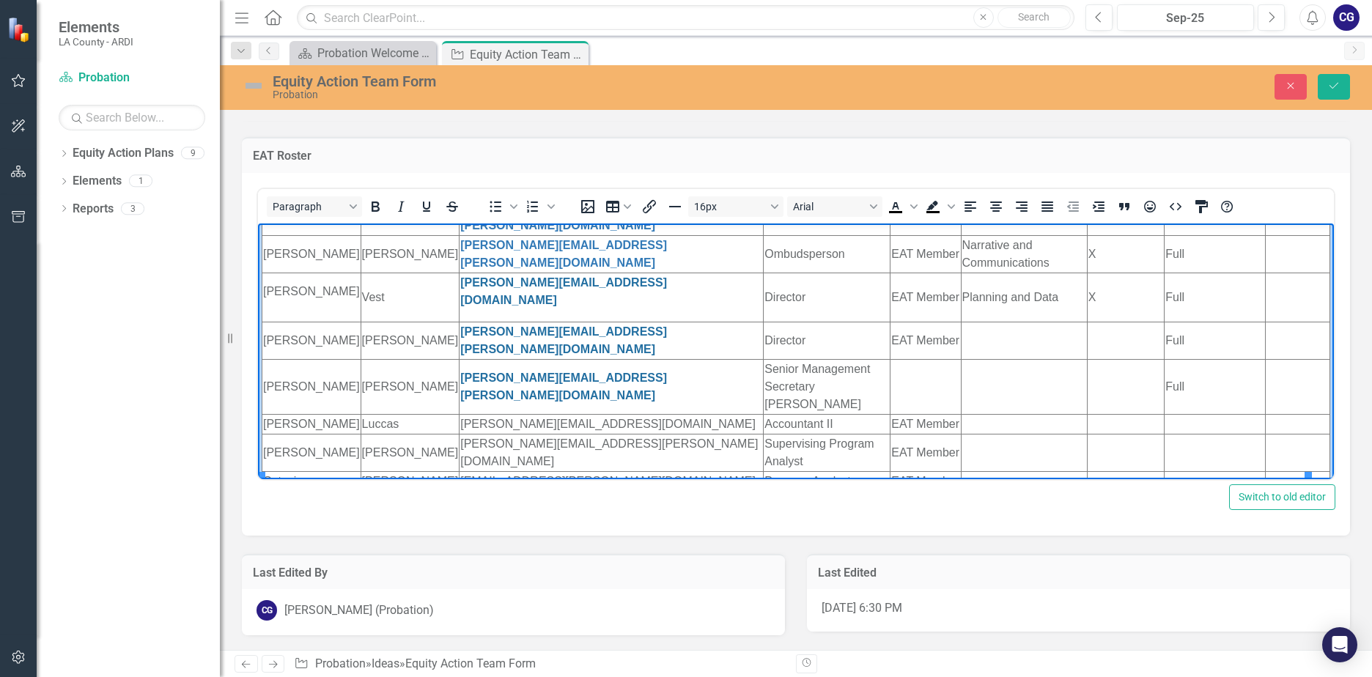
click at [460, 490] on td "Rich Text Area. Press ALT-0 for help." at bounding box center [612, 500] width 304 height 20
click at [394, 461] on html "Double click here to edit this chart. First Name Last Name Email Classification…" at bounding box center [796, 262] width 1076 height 540
drag, startPoint x: 398, startPoint y: 463, endPoint x: 712, endPoint y: 716, distance: 403.4
click at [460, 490] on td "[EMAIL_ADDRESS][PERSON_NAME][DOMAIN_NAME]" at bounding box center [612, 500] width 304 height 20
drag, startPoint x: 824, startPoint y: 443, endPoint x: 726, endPoint y: 446, distance: 97.5
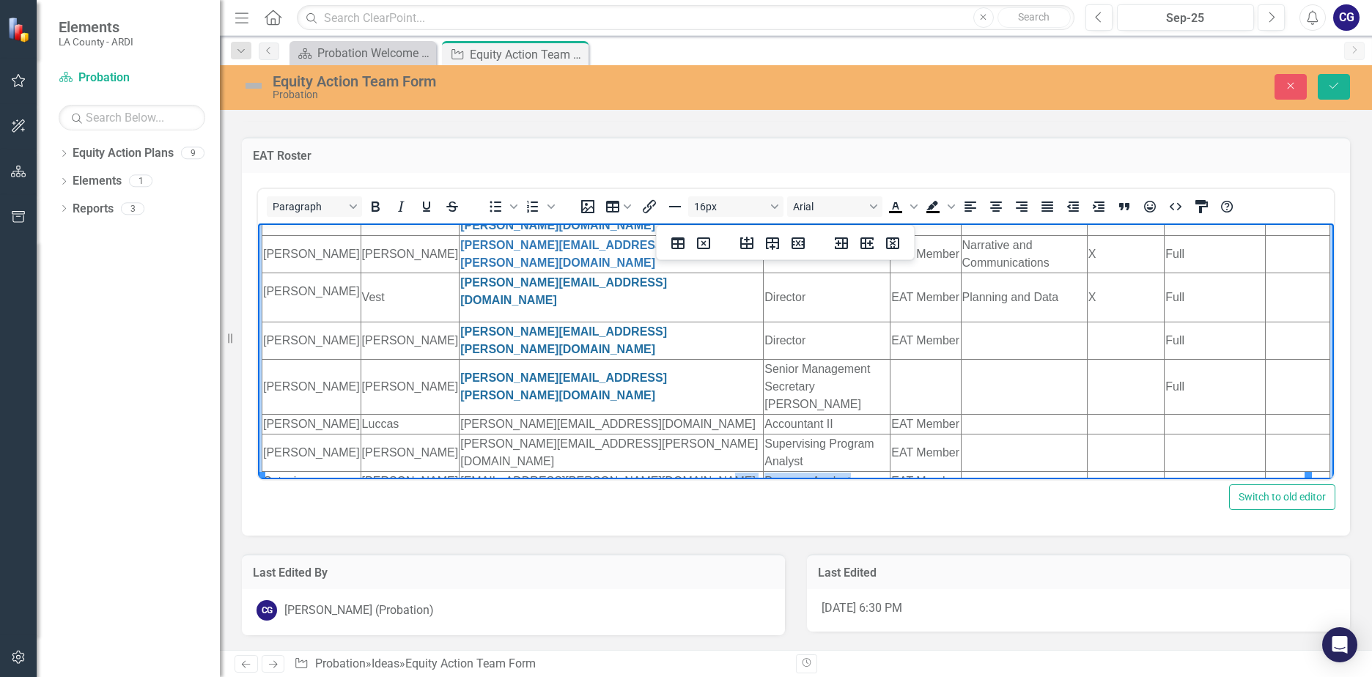
click at [726, 446] on html "Double click here to edit this chart. First Name Last Name Email Classification…" at bounding box center [796, 262] width 1076 height 540
copy tr "Program Analyst"
click at [764, 490] on td "Rich Text Area. Press ALT-0 for help." at bounding box center [827, 508] width 127 height 37
drag, startPoint x: 858, startPoint y: 441, endPoint x: 929, endPoint y: 438, distance: 70.4
click at [929, 438] on html "Double click here to edit this chart. First Name Last Name Email Classification…" at bounding box center [796, 262] width 1076 height 540
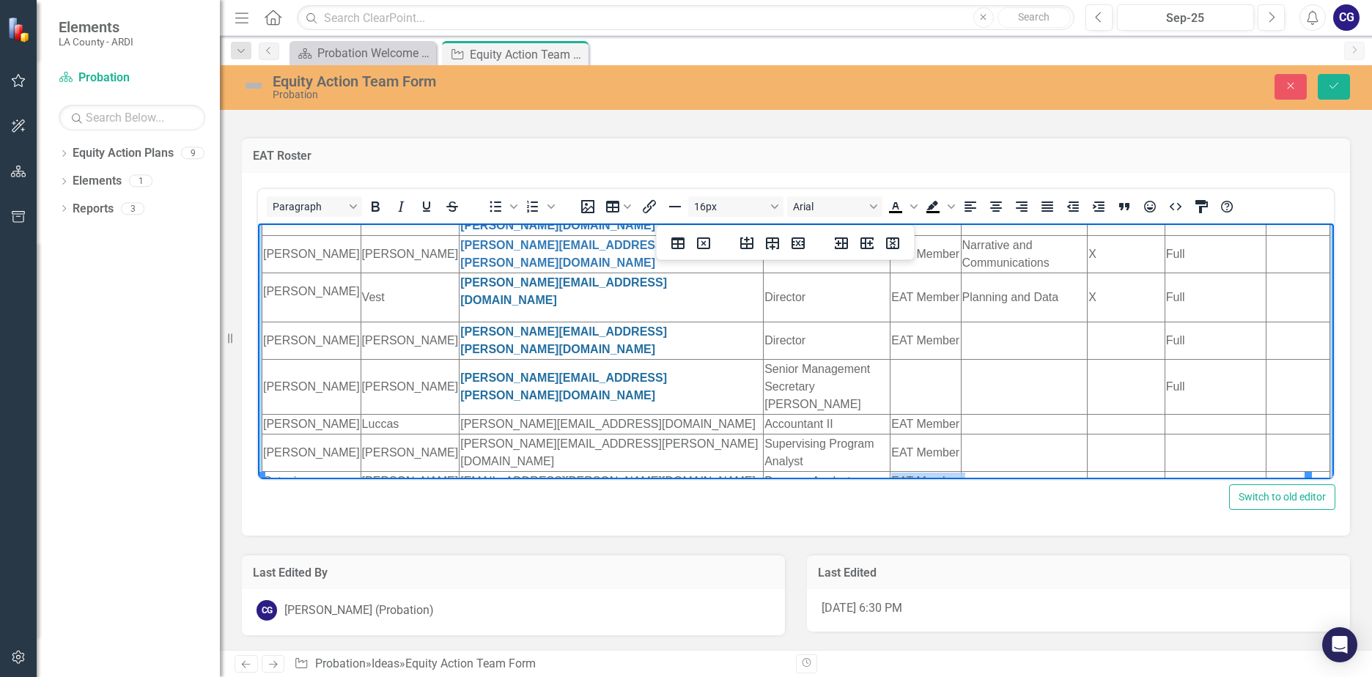
drag, startPoint x: 884, startPoint y: 453, endPoint x: 863, endPoint y: 447, distance: 22.1
copy td "EAT Member"
click at [891, 490] on td "Rich Text Area. Press ALT-0 for help." at bounding box center [926, 508] width 70 height 37
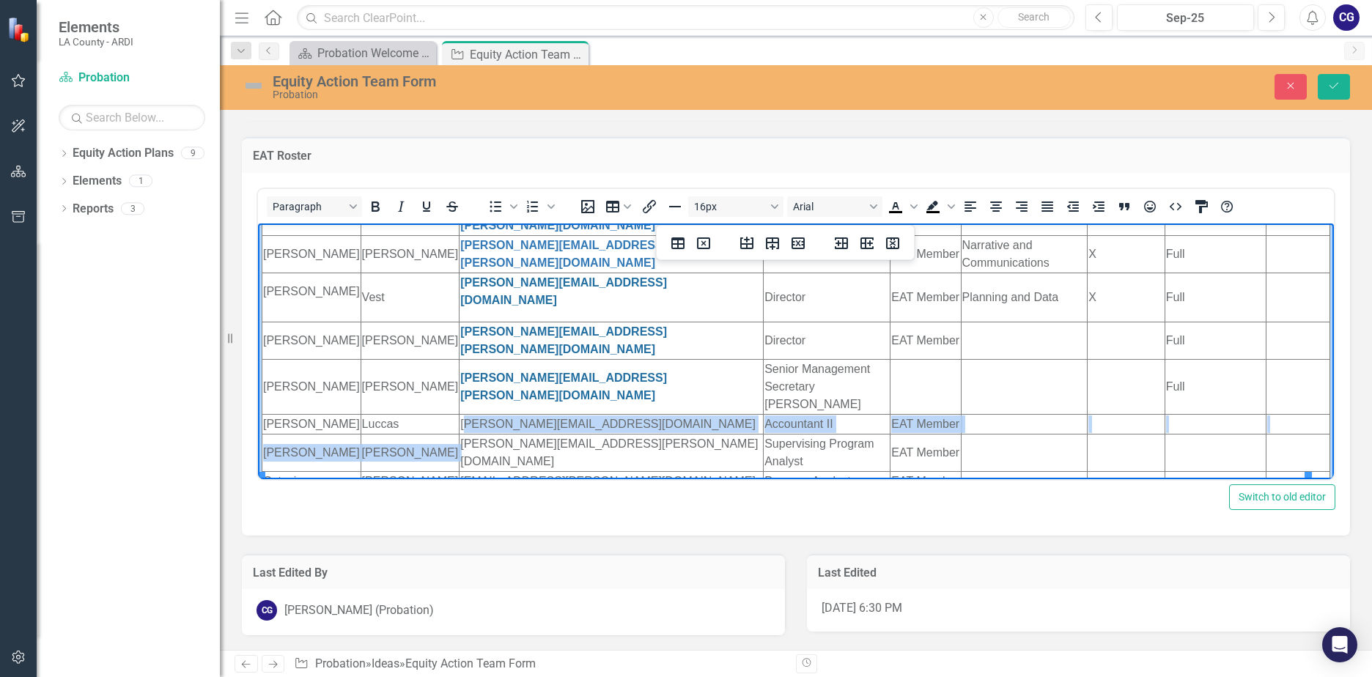
drag, startPoint x: 594, startPoint y: 386, endPoint x: 402, endPoint y: 389, distance: 192.1
click at [460, 413] on td "[PERSON_NAME][EMAIL_ADDRESS][DOMAIN_NAME]" at bounding box center [612, 423] width 304 height 20
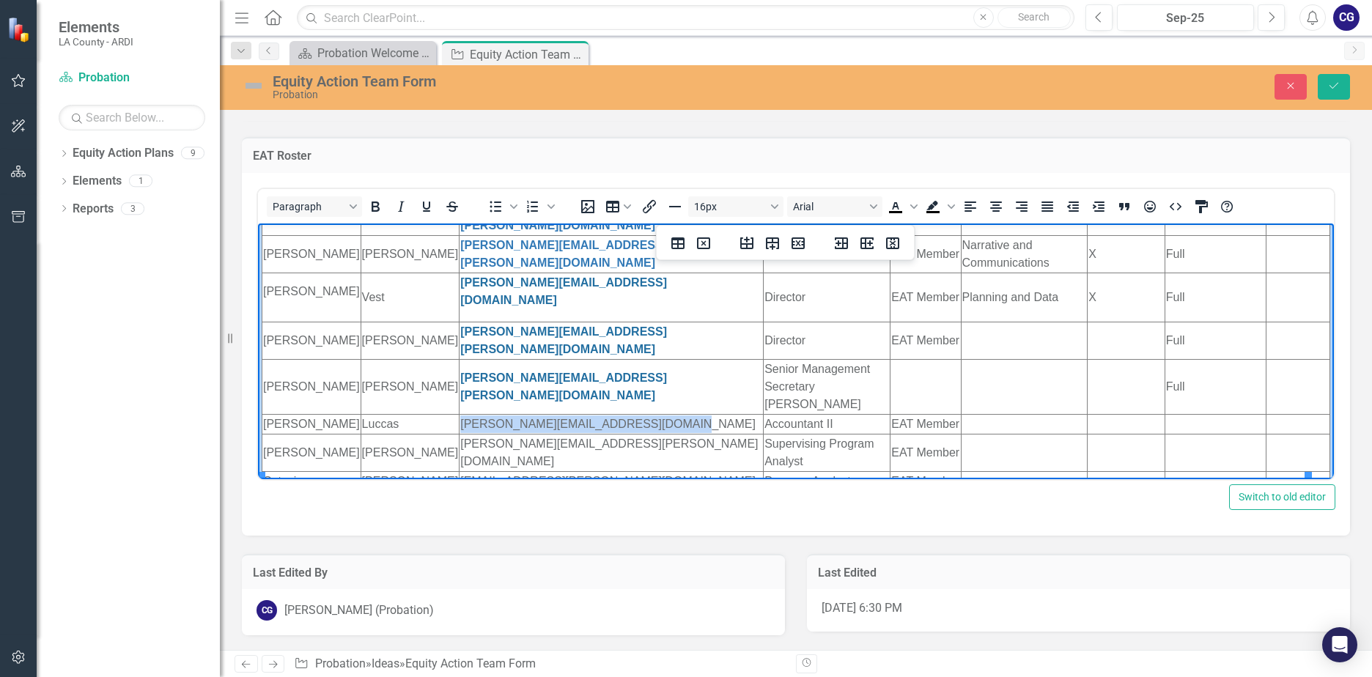
drag, startPoint x: 601, startPoint y: 383, endPoint x: 395, endPoint y: 383, distance: 206.0
click at [395, 383] on html "Double click here to edit this chart. First Name Last Name Email Classification…" at bounding box center [796, 262] width 1076 height 540
copy td "[PERSON_NAME][EMAIL_ADDRESS][DOMAIN_NAME]"
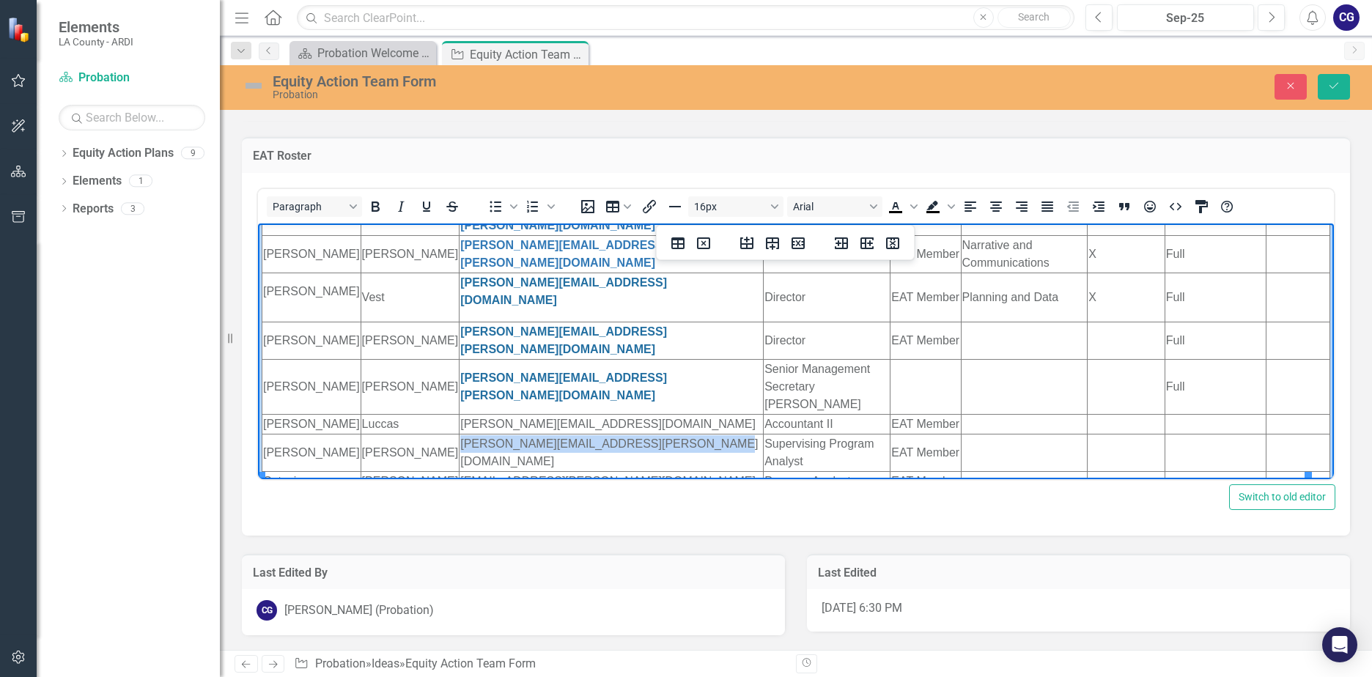
drag, startPoint x: 642, startPoint y: 417, endPoint x: 395, endPoint y: 416, distance: 247.0
click at [395, 416] on html "Double click here to edit this chart. First Name Last Name Email Classification…" at bounding box center [796, 262] width 1076 height 540
copy td "[PERSON_NAME][EMAIL_ADDRESS][PERSON_NAME][DOMAIN_NAME]"
click at [618, 471] on td "[EMAIL_ADDRESS][PERSON_NAME][DOMAIN_NAME]" at bounding box center [612, 481] width 304 height 20
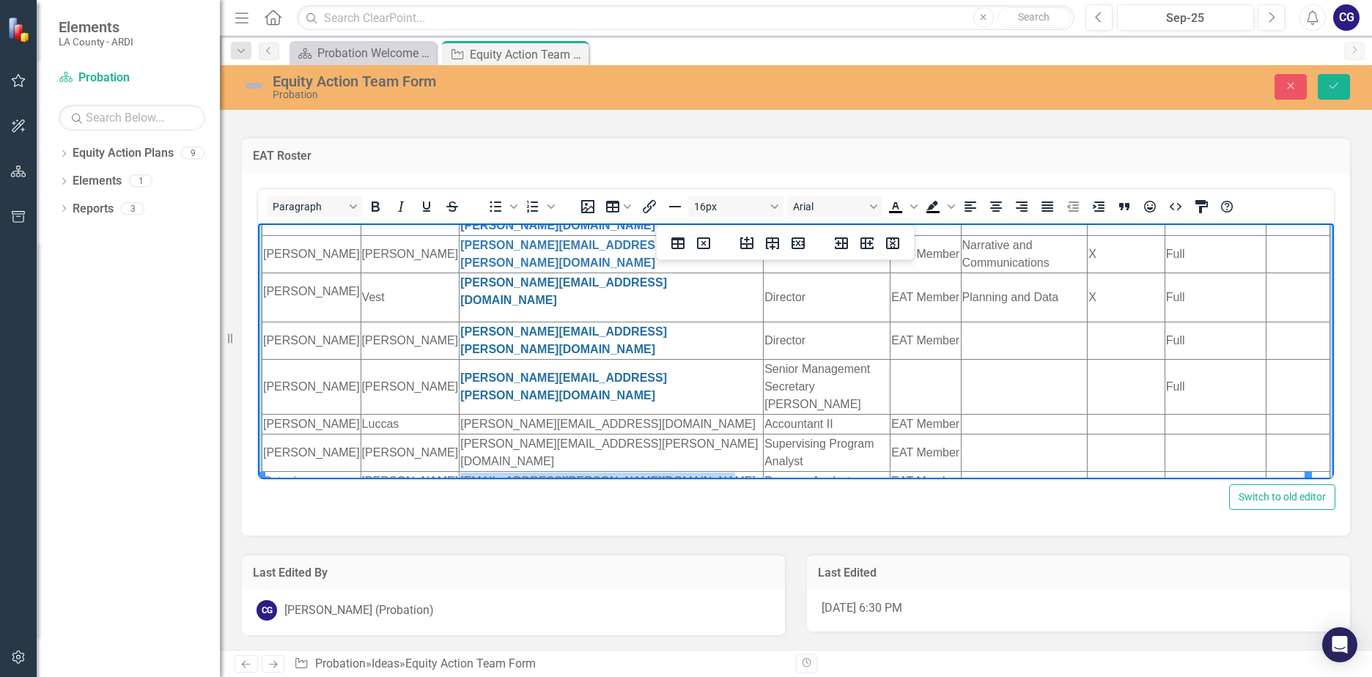
drag, startPoint x: 616, startPoint y: 443, endPoint x: 400, endPoint y: 446, distance: 216.3
click at [460, 471] on td "[EMAIL_ADDRESS][PERSON_NAME][DOMAIN_NAME]" at bounding box center [612, 481] width 304 height 20
copy td "[EMAIL_ADDRESS][PERSON_NAME][DOMAIN_NAME]"
click at [614, 490] on td "[PERSON_NAME][EMAIL_ADDRESS][PERSON_NAME][DOMAIN_NAME]" at bounding box center [612, 508] width 304 height 37
drag, startPoint x: 609, startPoint y: 466, endPoint x: 395, endPoint y: 465, distance: 214.1
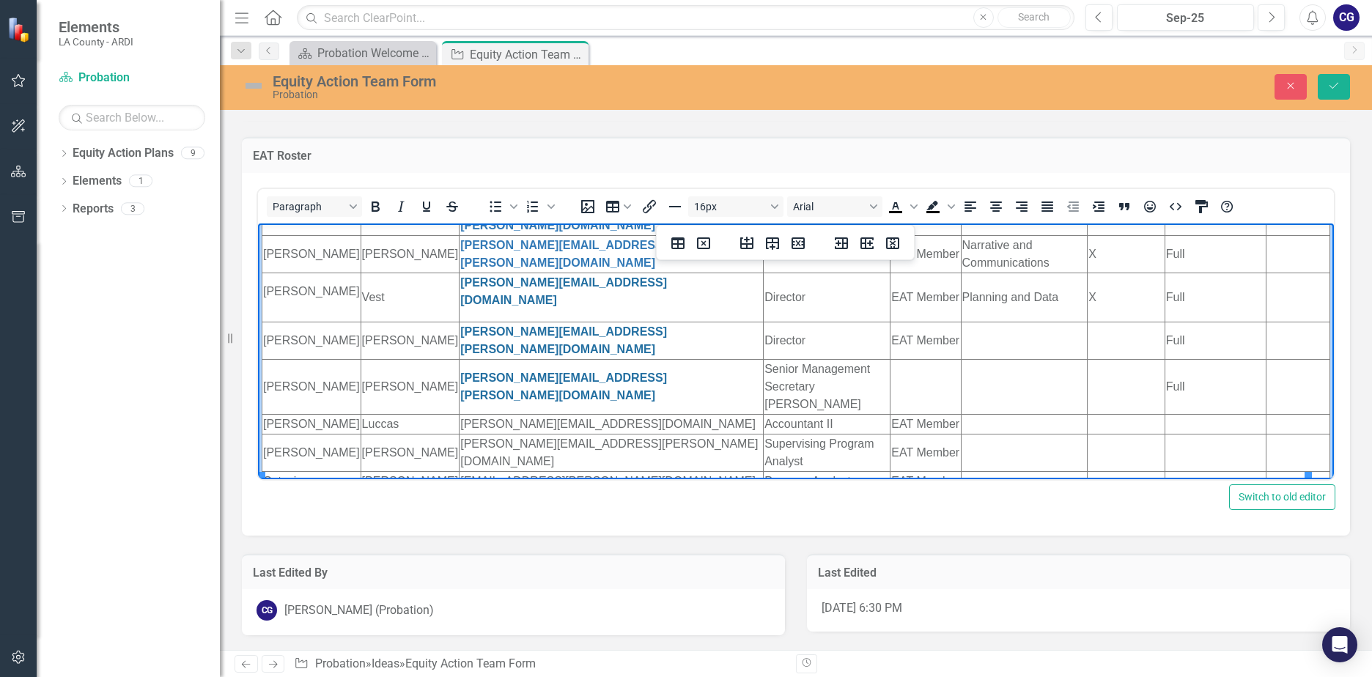
click at [395, 465] on html "Double click here to edit this chart. First Name Last Name Email Classification…" at bounding box center [796, 262] width 1076 height 540
copy td "[PERSON_NAME][EMAIL_ADDRESS][PERSON_NAME][DOMAIN_NAME]"
click at [536, 371] on strong "[PERSON_NAME][EMAIL_ADDRESS][PERSON_NAME][DOMAIN_NAME]" at bounding box center [563, 386] width 207 height 30
